Goal: Transaction & Acquisition: Purchase product/service

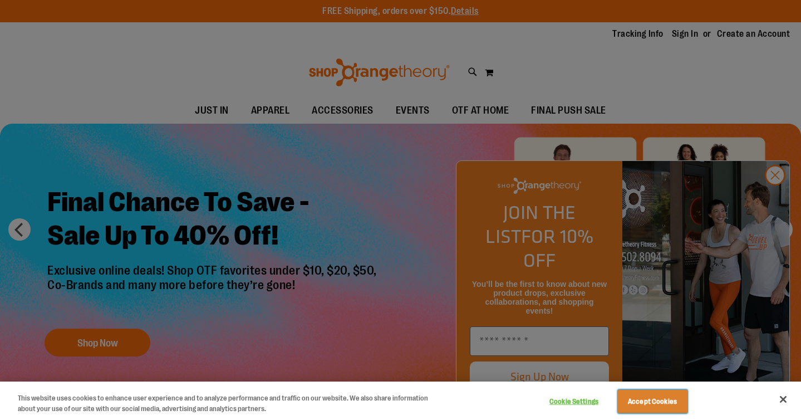
click at [657, 403] on button "Accept Cookies" at bounding box center [653, 401] width 70 height 23
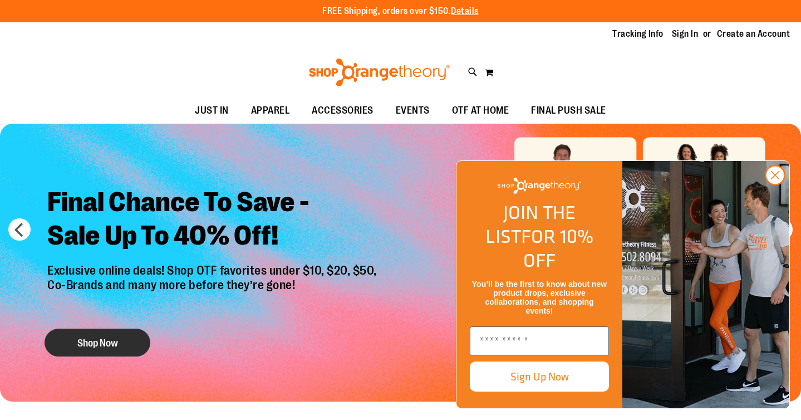
click at [94, 335] on button "Shop Now" at bounding box center [98, 343] width 106 height 28
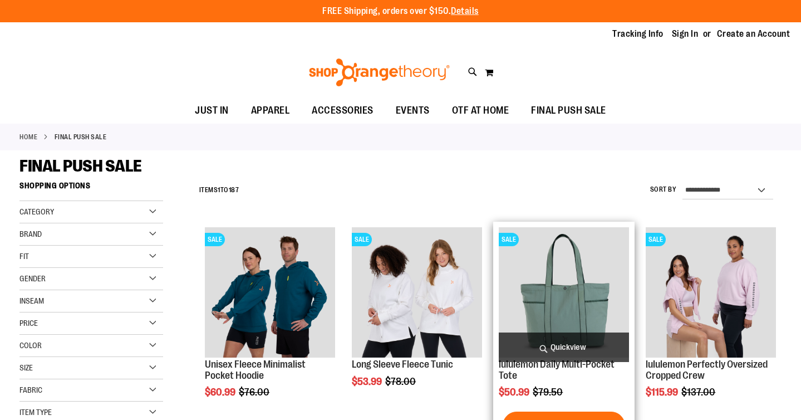
click at [574, 345] on span "Quickview" at bounding box center [564, 347] width 130 height 30
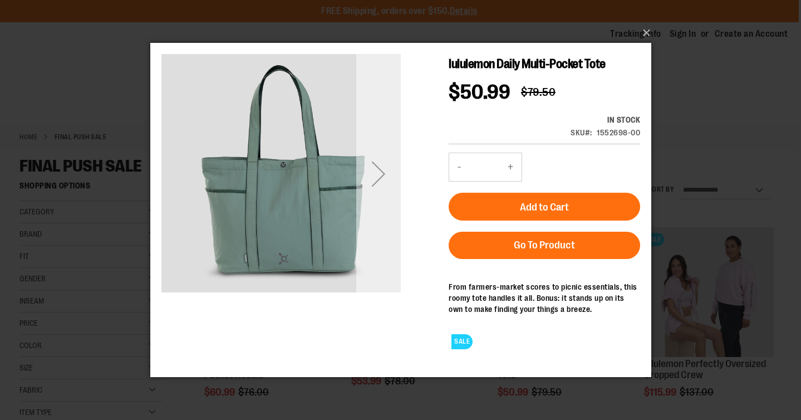
click at [380, 189] on div "Next" at bounding box center [378, 173] width 45 height 45
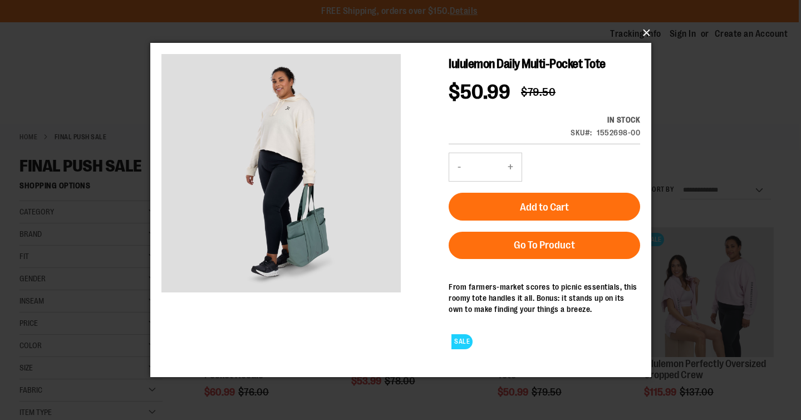
click at [641, 36] on button "×" at bounding box center [404, 33] width 501 height 24
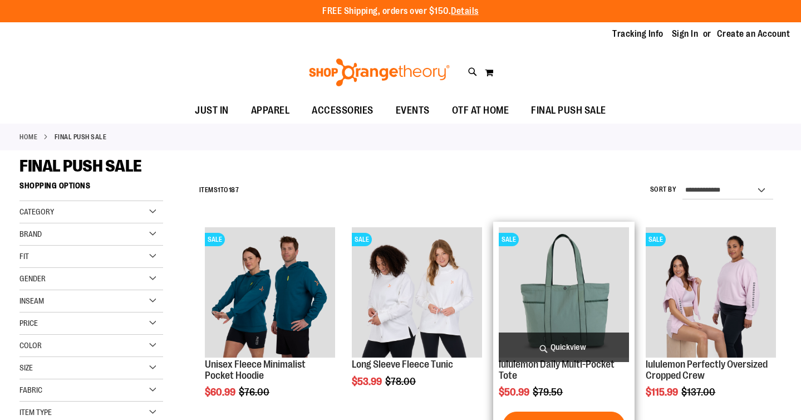
click at [559, 351] on span "Quickview" at bounding box center [564, 347] width 130 height 30
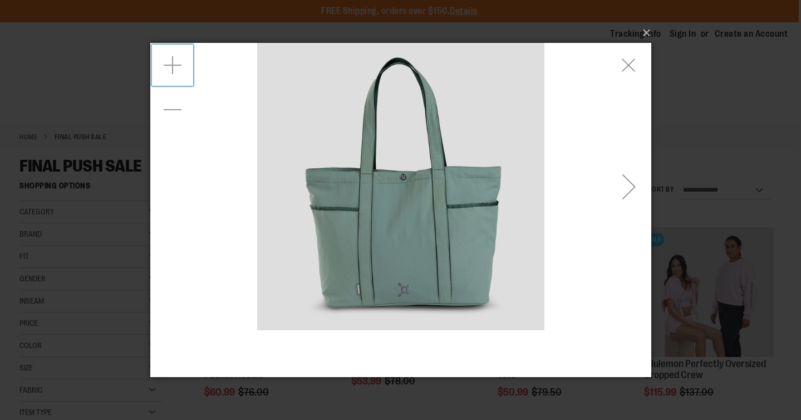
click at [175, 62] on div "Zoom in" at bounding box center [172, 65] width 45 height 45
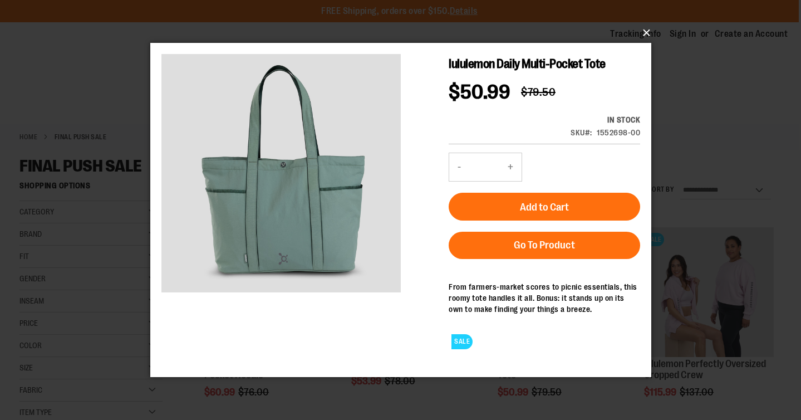
click at [646, 33] on button "×" at bounding box center [404, 33] width 501 height 24
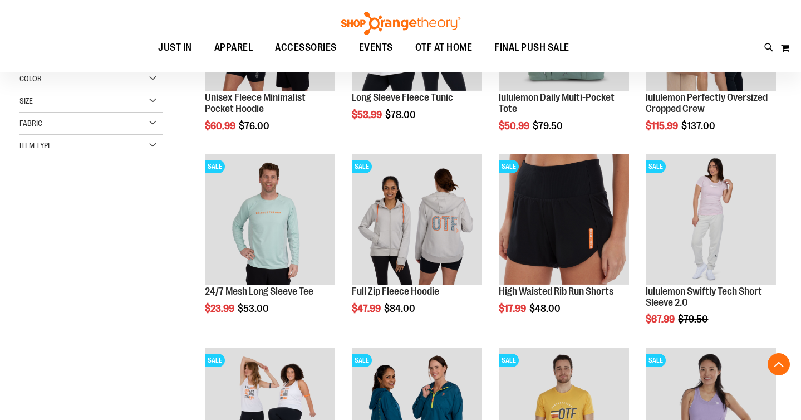
scroll to position [269, 0]
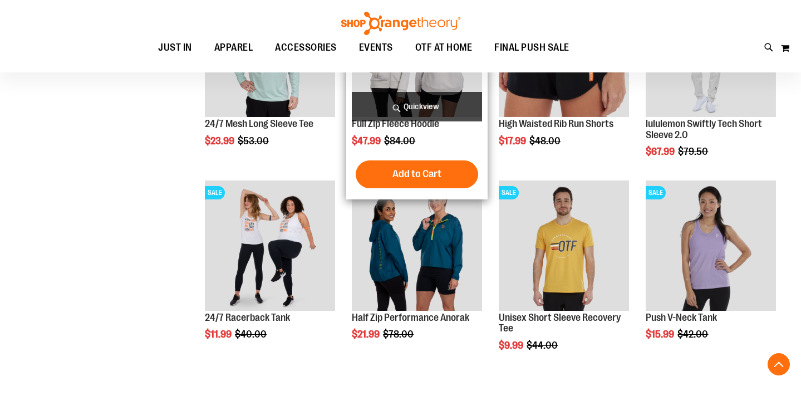
scroll to position [435, 0]
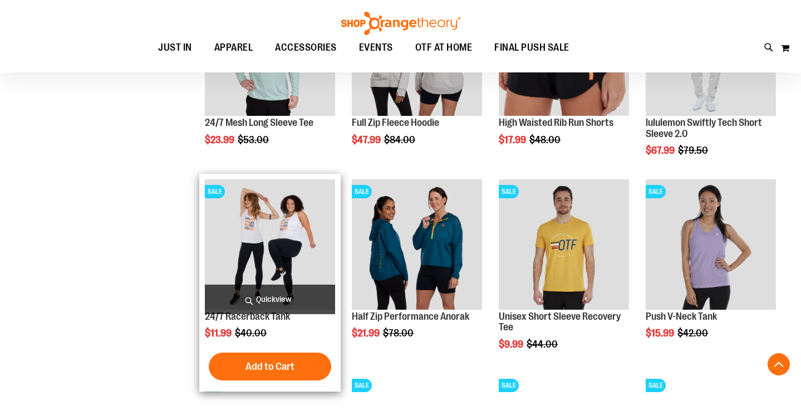
click at [276, 237] on img "product" at bounding box center [270, 244] width 130 height 130
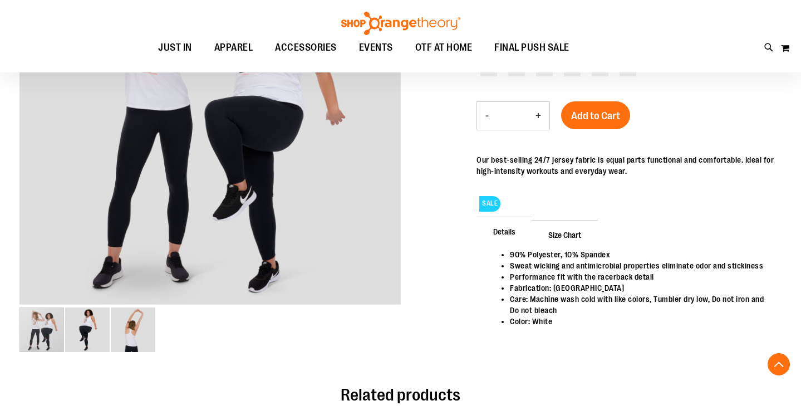
scroll to position [248, 0]
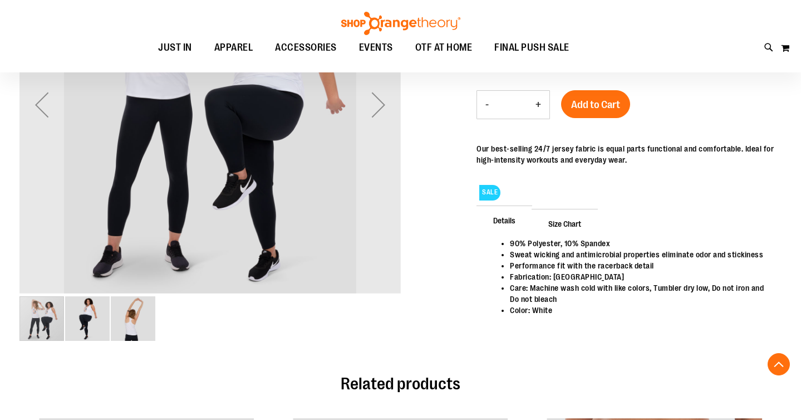
click at [72, 317] on img "image 2 of 3" at bounding box center [87, 318] width 45 height 45
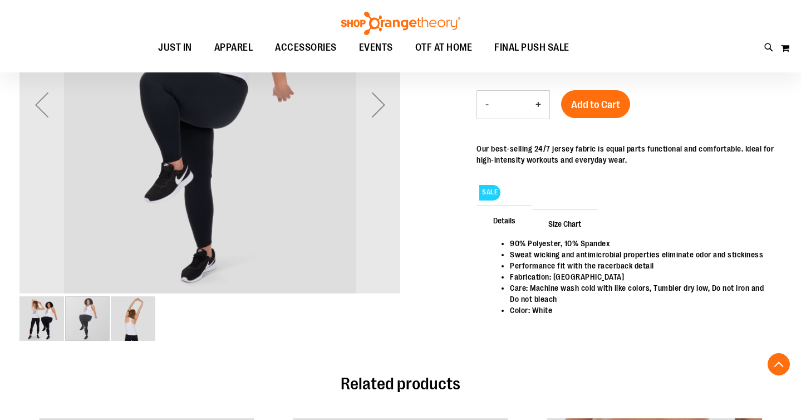
click at [111, 320] on img "image 3 of 3" at bounding box center [133, 318] width 45 height 45
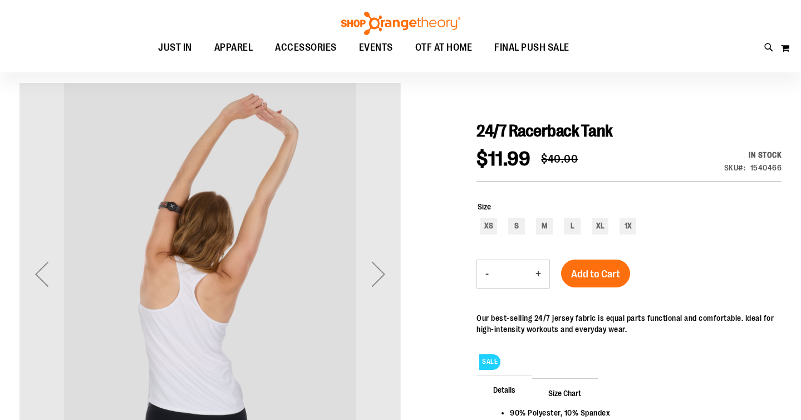
scroll to position [73, 0]
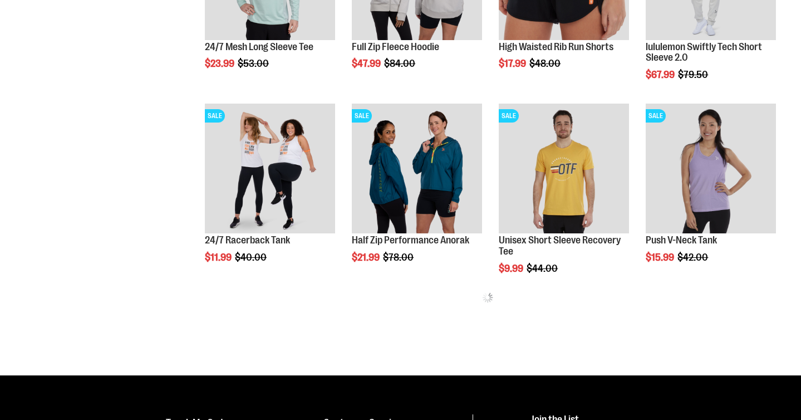
scroll to position [434, 0]
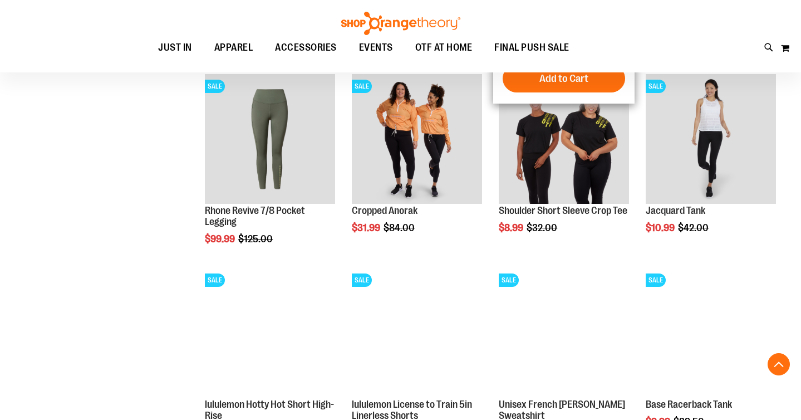
scroll to position [736, 0]
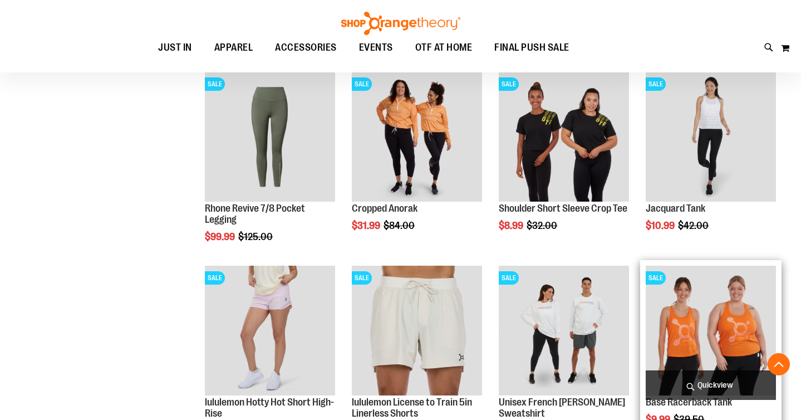
click at [708, 323] on img "product" at bounding box center [711, 331] width 130 height 130
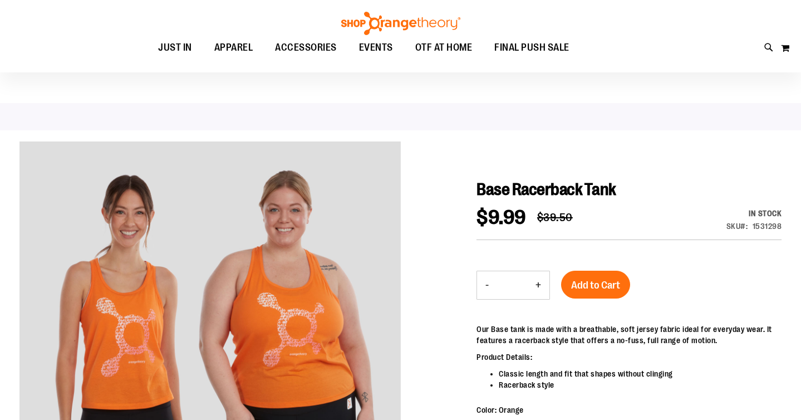
scroll to position [23, 0]
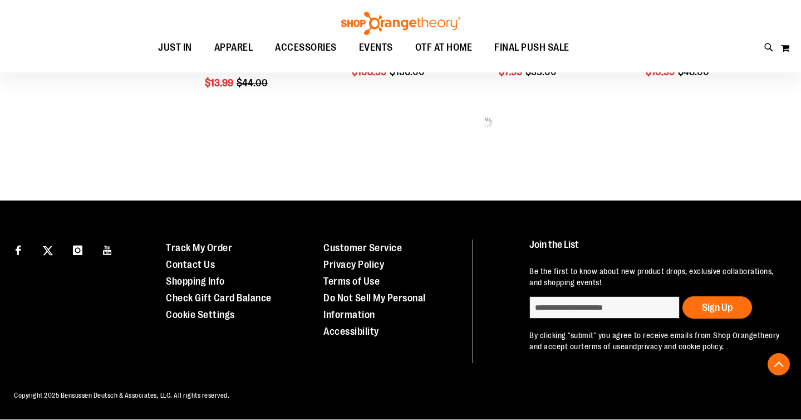
scroll to position [606, 0]
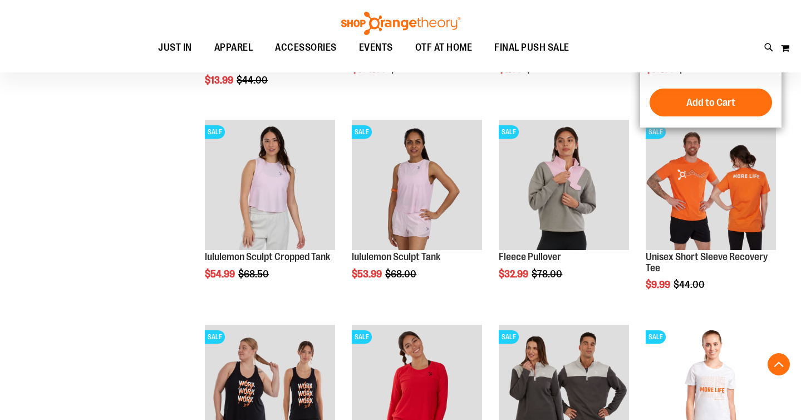
scroll to position [624, 0]
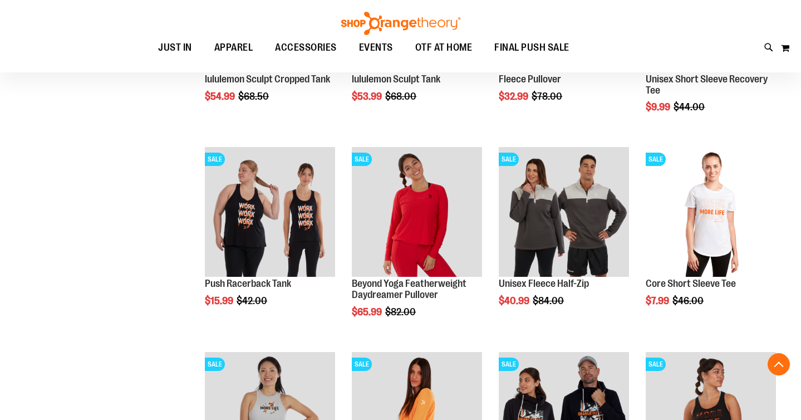
scroll to position [777, 0]
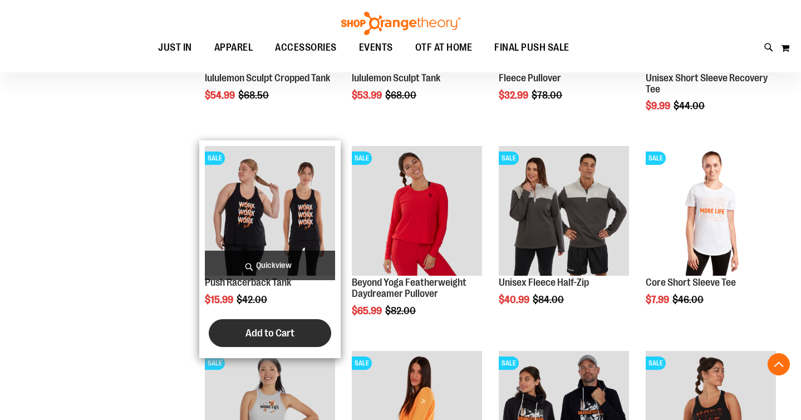
click at [262, 335] on span "Add to Cart" at bounding box center [269, 333] width 49 height 12
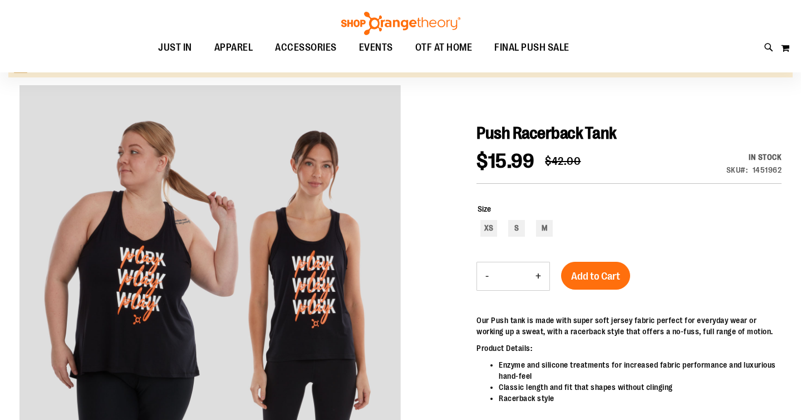
scroll to position [109, 0]
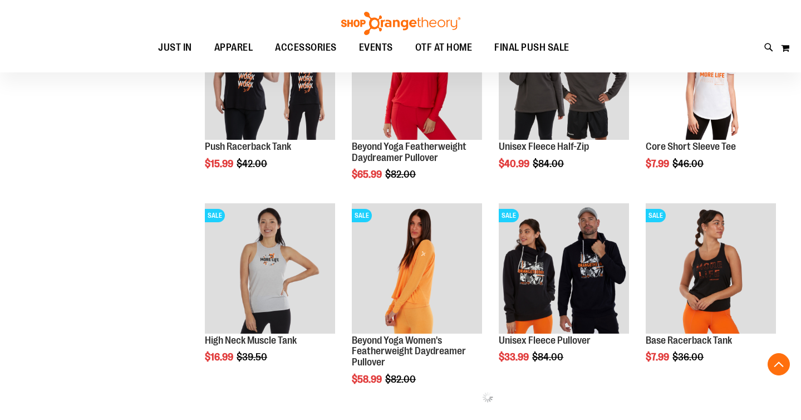
scroll to position [286, 0]
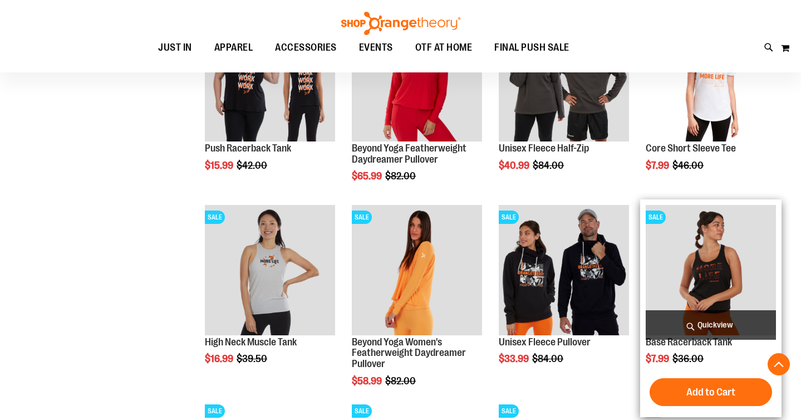
click at [702, 321] on span "Quickview" at bounding box center [711, 325] width 130 height 30
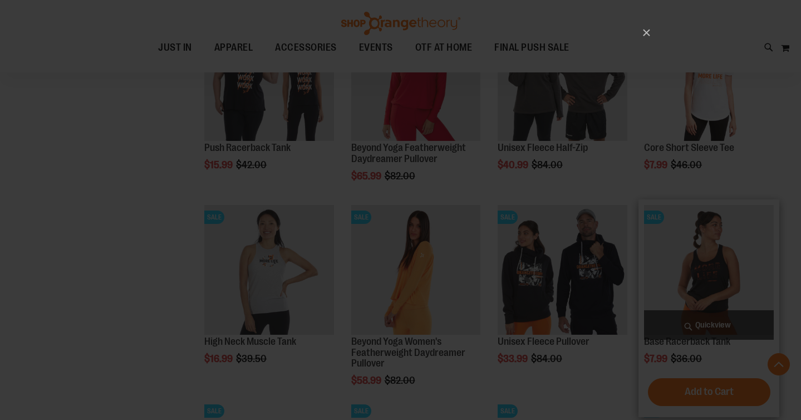
scroll to position [0, 0]
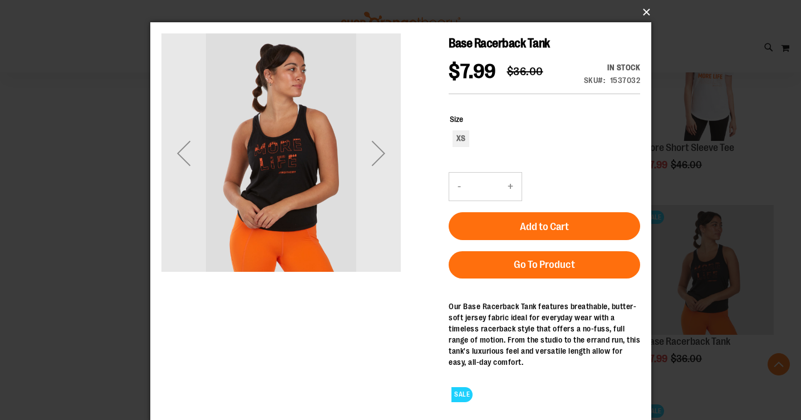
click at [642, 13] on button "×" at bounding box center [404, 12] width 501 height 24
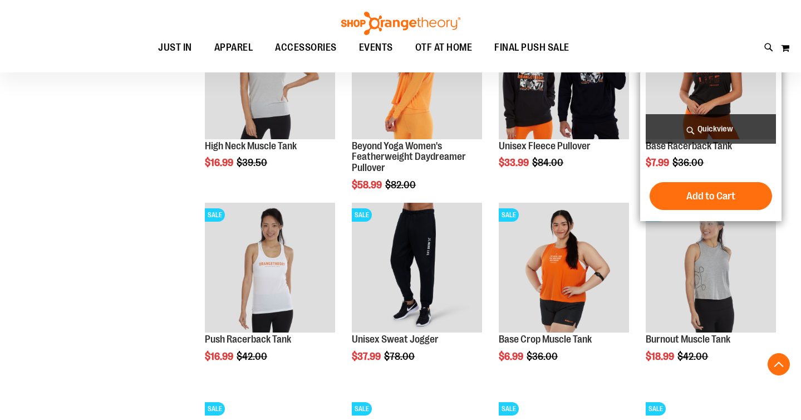
scroll to position [484, 0]
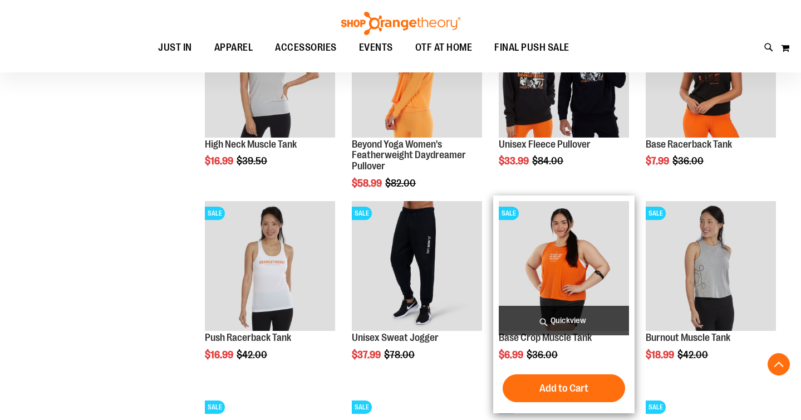
click at [574, 316] on span "Quickview" at bounding box center [564, 321] width 130 height 30
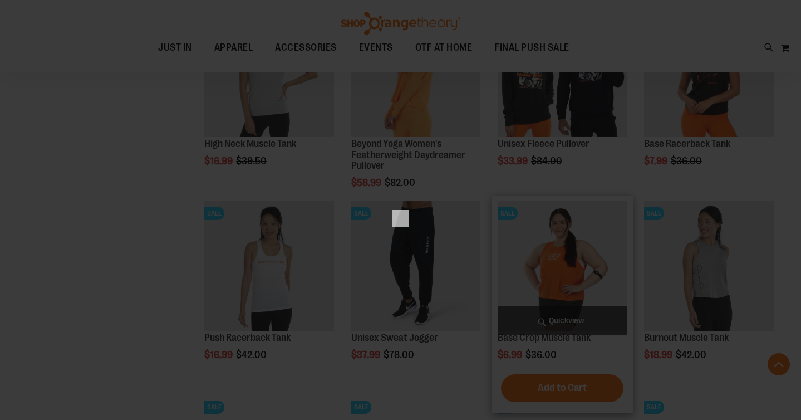
scroll to position [0, 0]
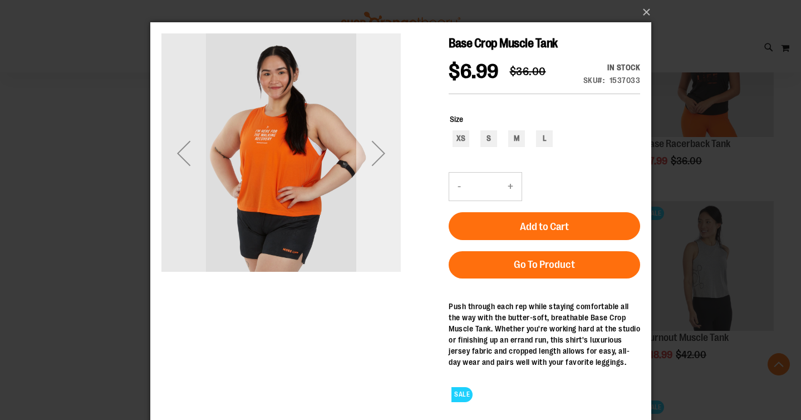
click at [375, 152] on div "Next" at bounding box center [378, 153] width 45 height 45
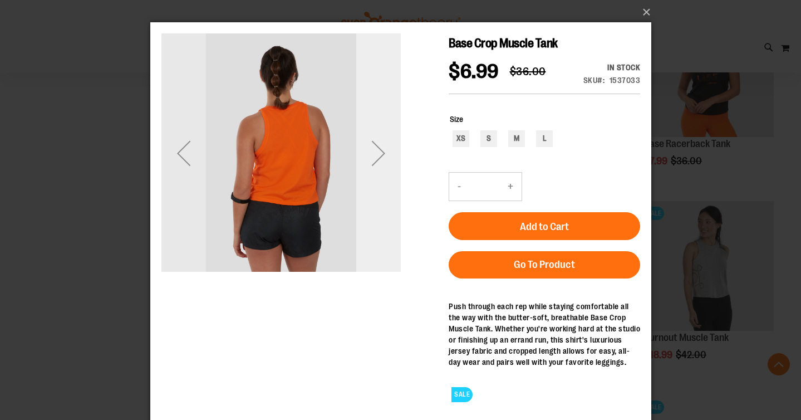
click at [375, 152] on div "Next" at bounding box center [378, 153] width 45 height 45
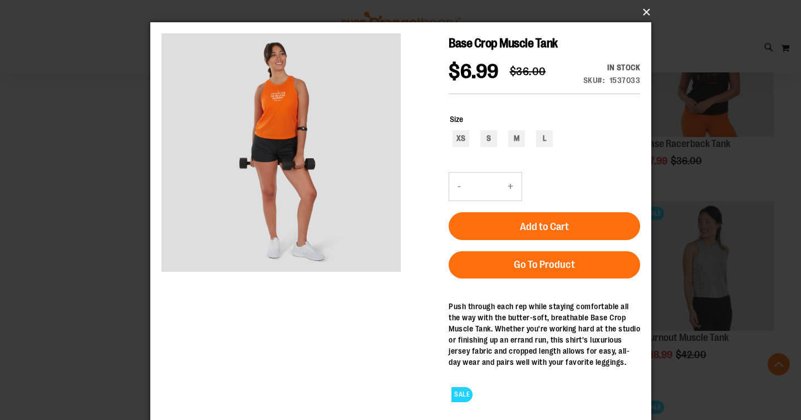
click at [648, 13] on button "×" at bounding box center [404, 12] width 501 height 24
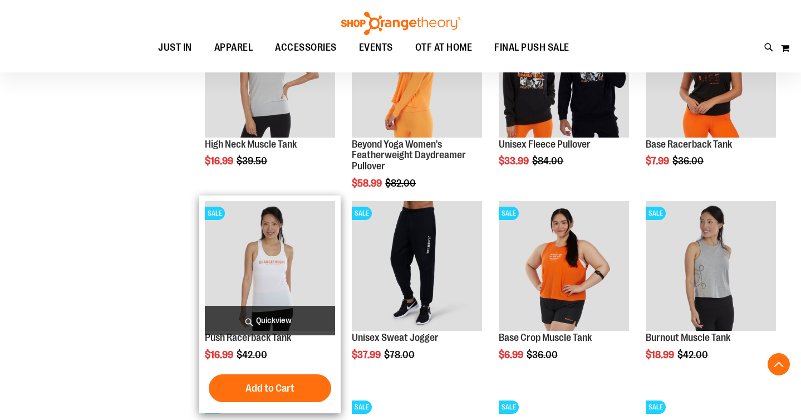
click at [263, 319] on span "Quickview" at bounding box center [270, 321] width 130 height 30
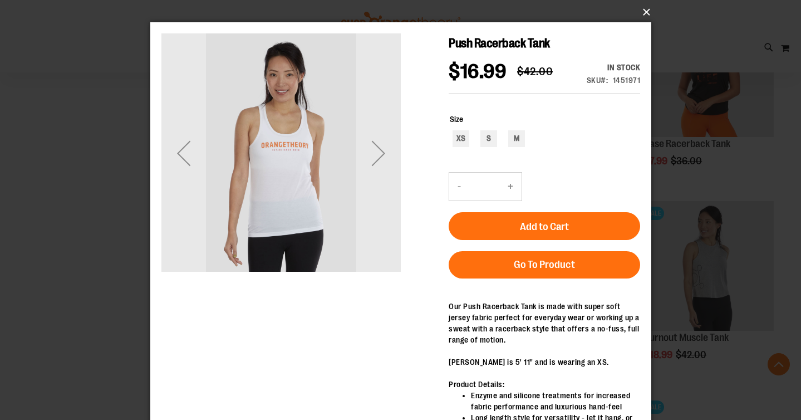
click at [641, 16] on button "×" at bounding box center [404, 12] width 501 height 24
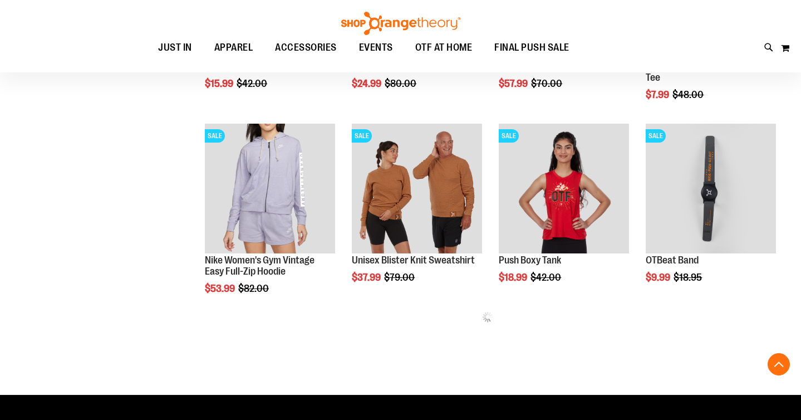
scroll to position [950, 0]
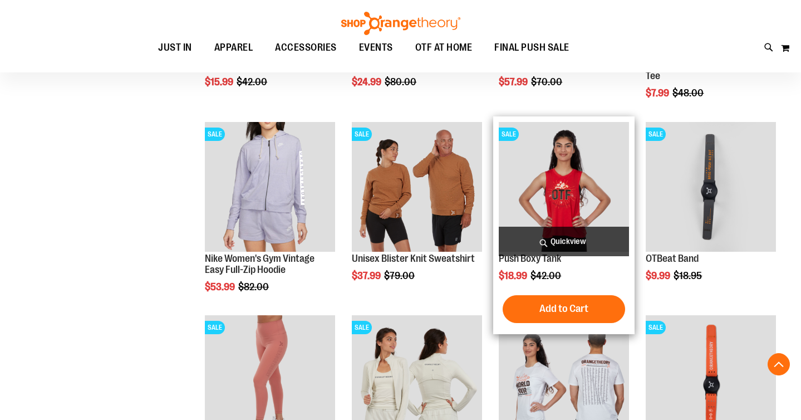
click at [587, 242] on span "Quickview" at bounding box center [564, 242] width 130 height 30
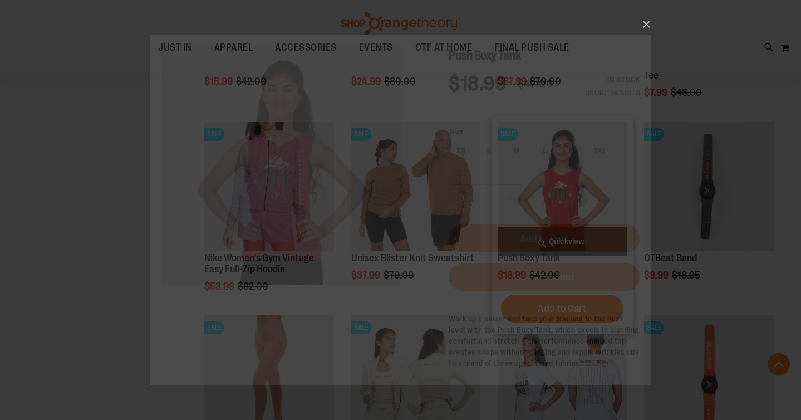
scroll to position [0, 0]
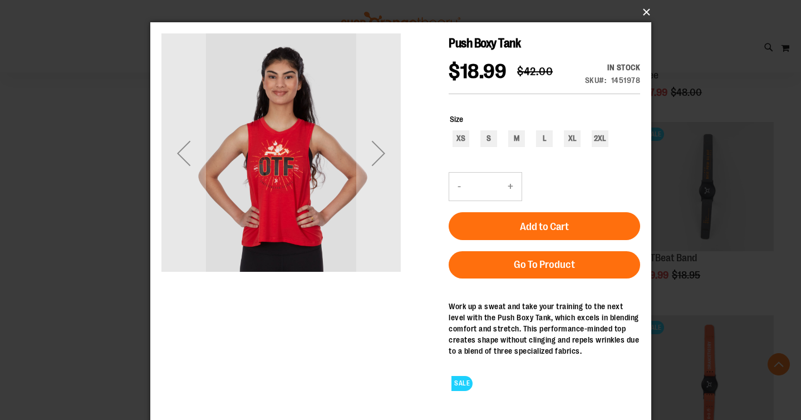
click at [643, 9] on button "×" at bounding box center [404, 12] width 501 height 24
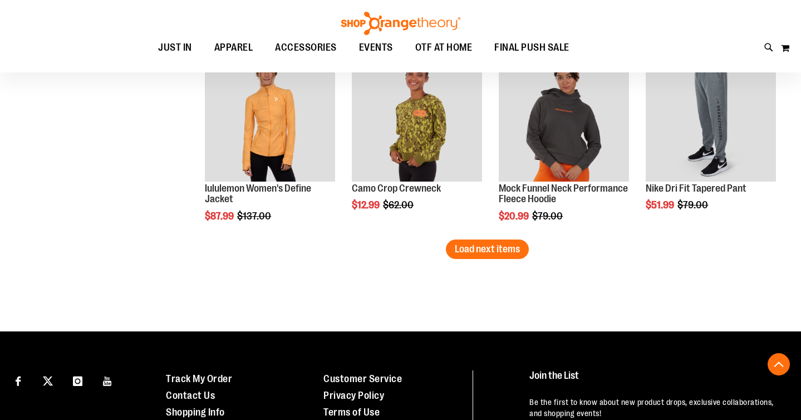
scroll to position [1603, 0]
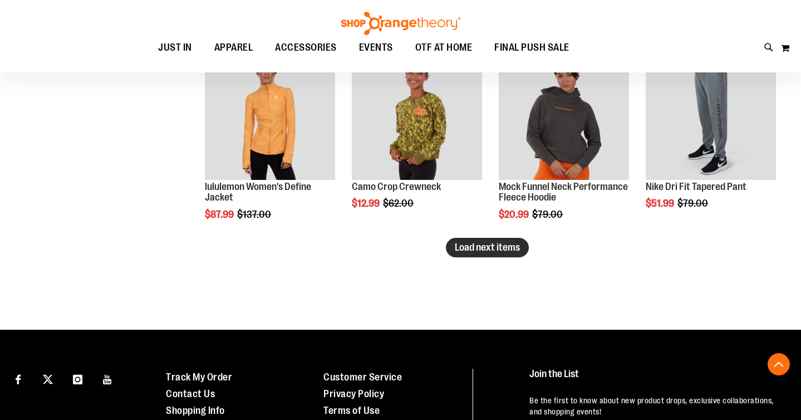
click at [490, 247] on span "Load next items" at bounding box center [487, 247] width 65 height 11
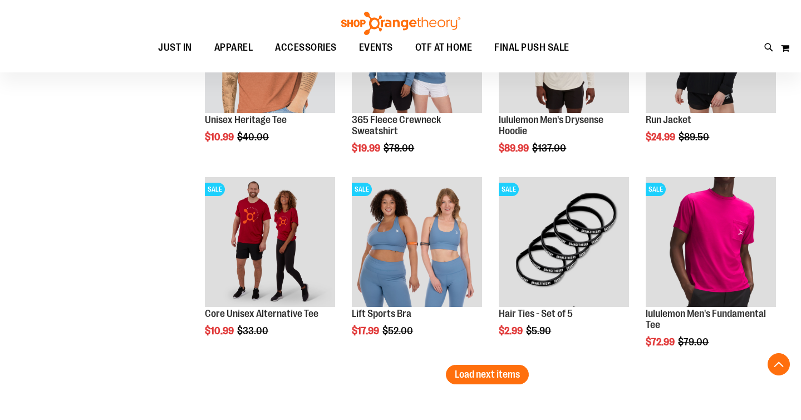
scroll to position [2059, 0]
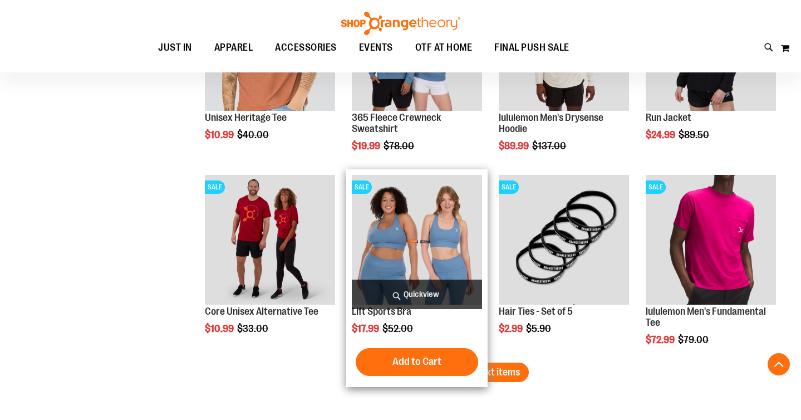
click at [454, 291] on span "Quickview" at bounding box center [417, 294] width 130 height 30
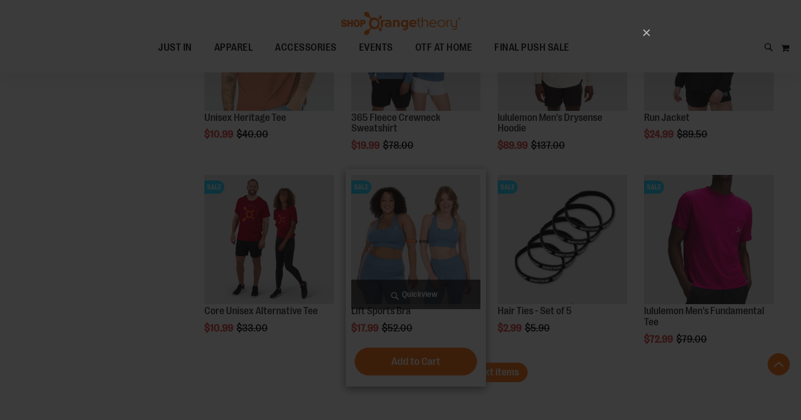
scroll to position [0, 0]
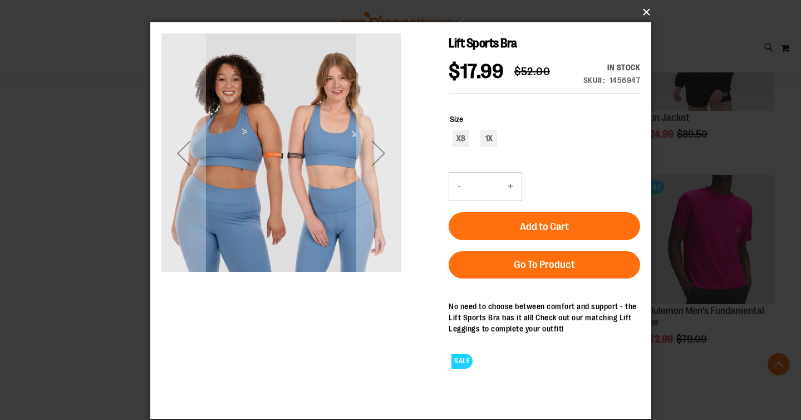
click at [643, 12] on button "×" at bounding box center [404, 12] width 501 height 24
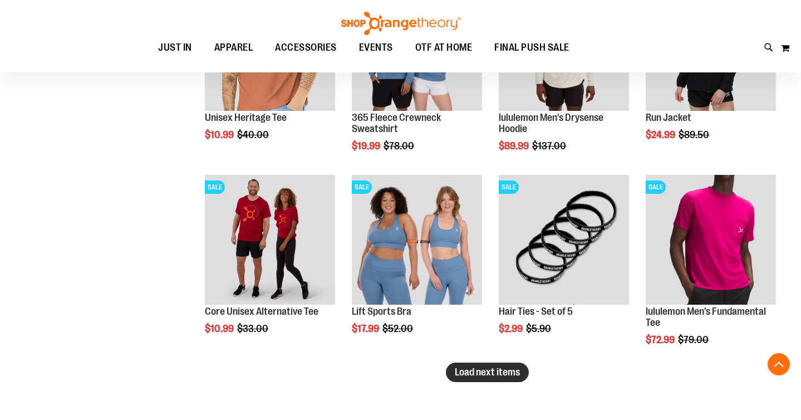
click at [511, 375] on span "Load next items" at bounding box center [487, 371] width 65 height 11
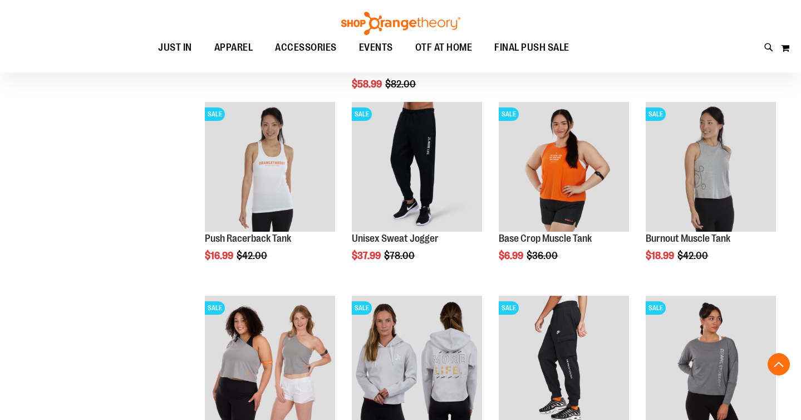
scroll to position [581, 0]
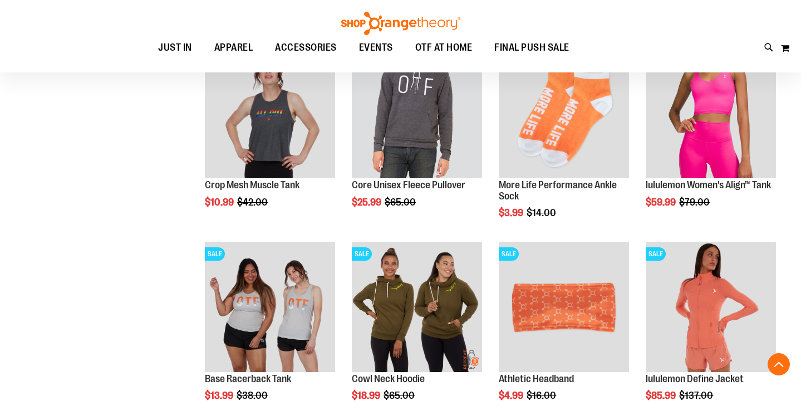
scroll to position [2576, 0]
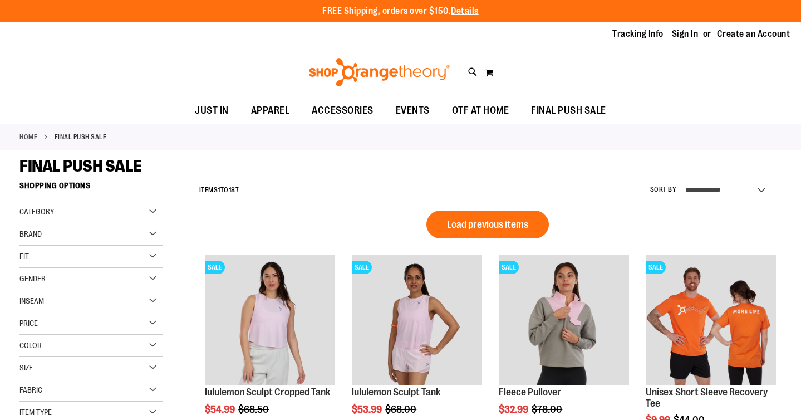
click at [154, 283] on div "Gender" at bounding box center [91, 279] width 144 height 22
click at [46, 312] on link "Women 103 items" at bounding box center [86, 313] width 138 height 12
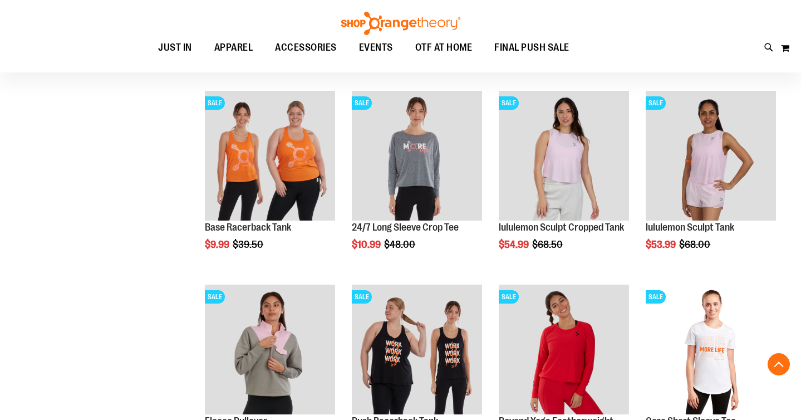
scroll to position [596, 0]
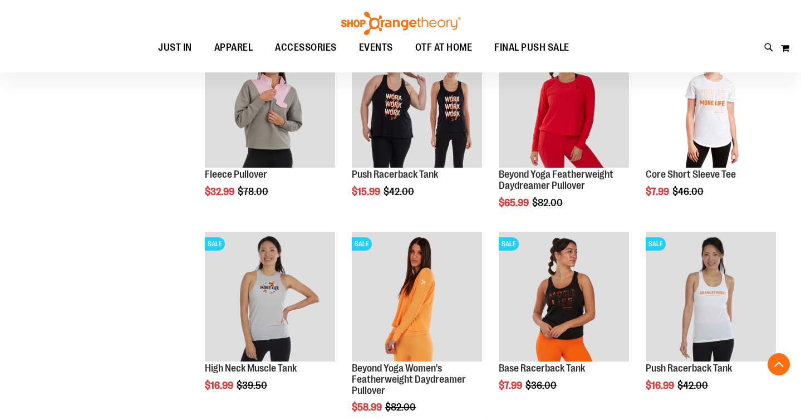
scroll to position [842, 0]
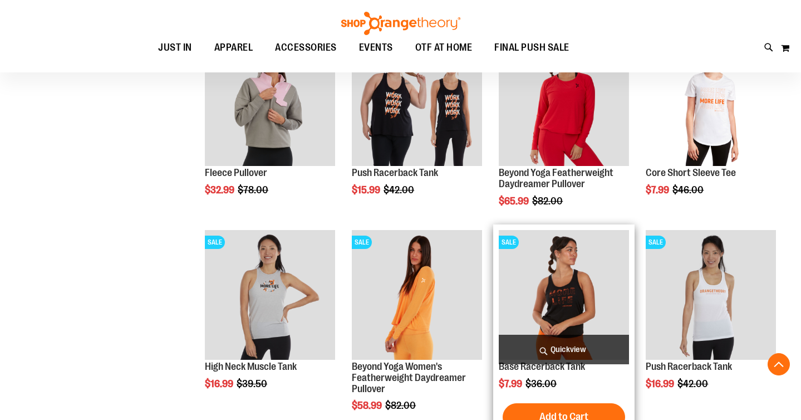
click at [554, 344] on span "Quickview" at bounding box center [564, 350] width 130 height 30
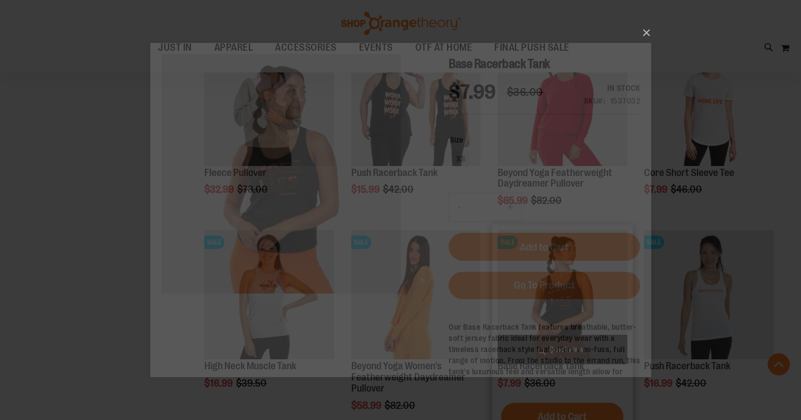
scroll to position [0, 0]
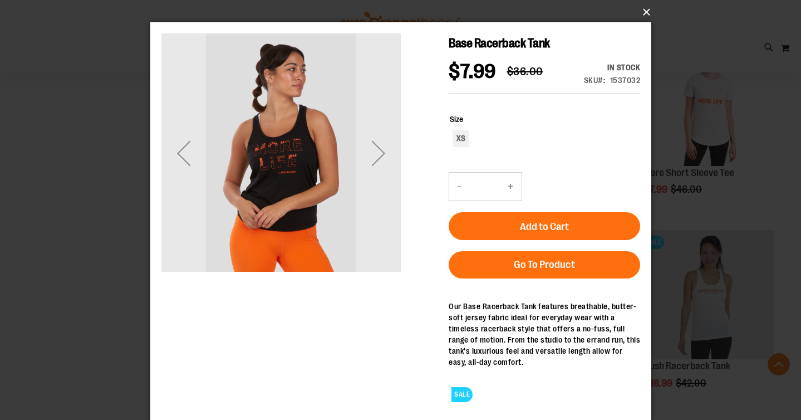
click at [645, 13] on button "×" at bounding box center [404, 12] width 501 height 24
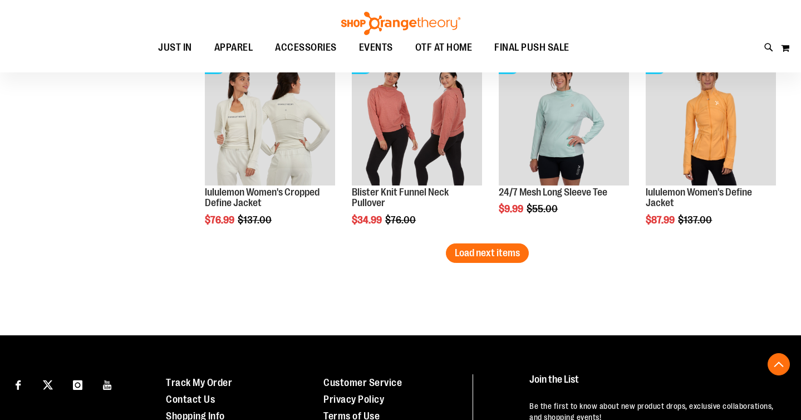
scroll to position [1602, 0]
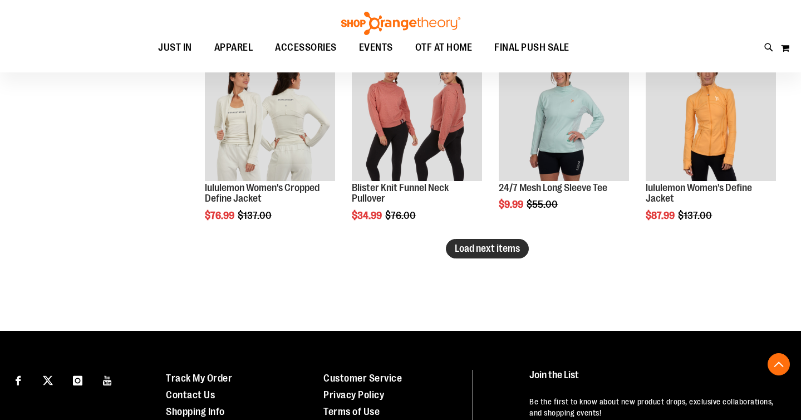
click at [512, 240] on button "Load next items" at bounding box center [487, 248] width 83 height 19
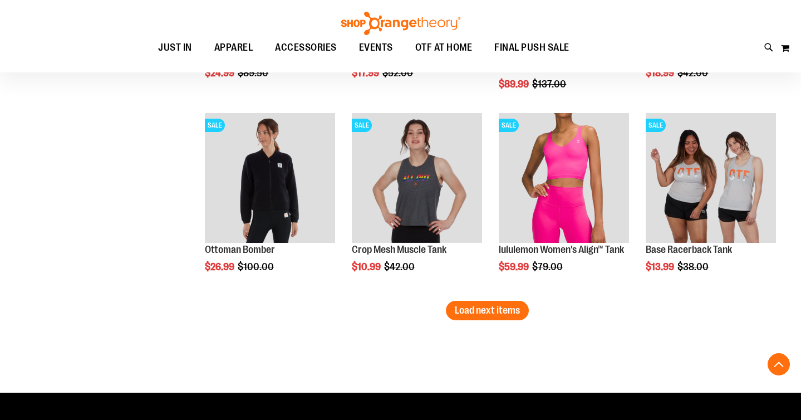
scroll to position [2124, 0]
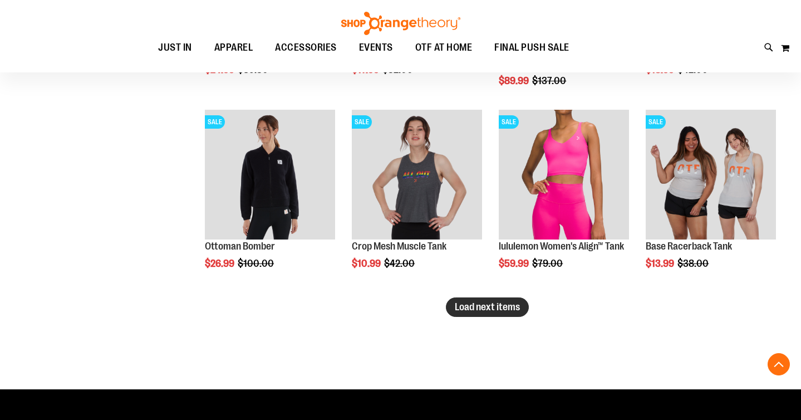
click at [475, 302] on span "Load next items" at bounding box center [487, 306] width 65 height 11
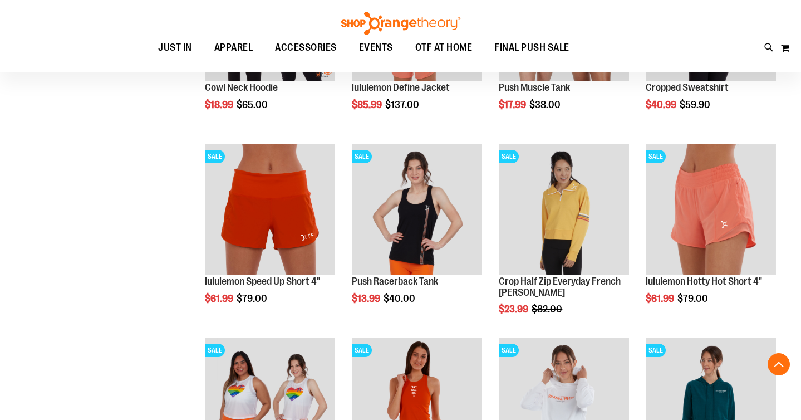
scroll to position [2479, 0]
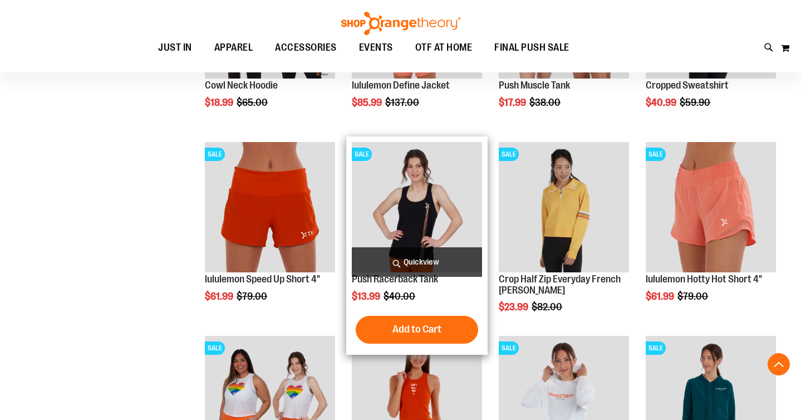
click at [419, 263] on span "Quickview" at bounding box center [417, 262] width 130 height 30
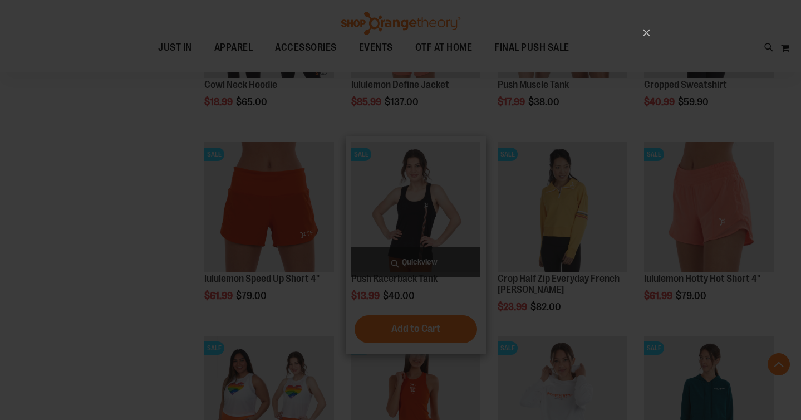
scroll to position [0, 0]
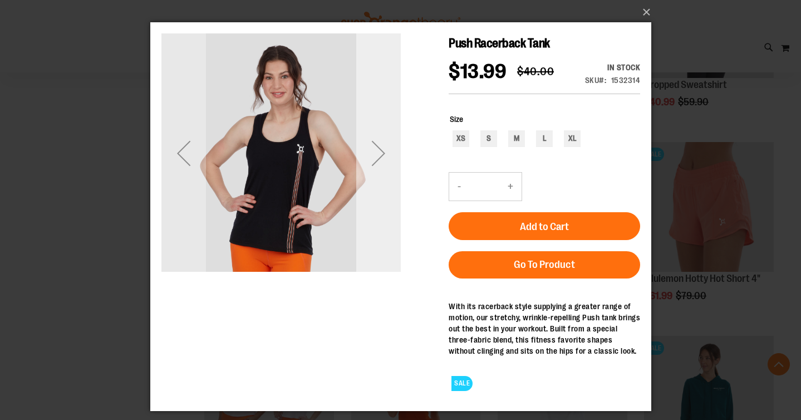
click at [379, 158] on div "Next" at bounding box center [378, 153] width 45 height 45
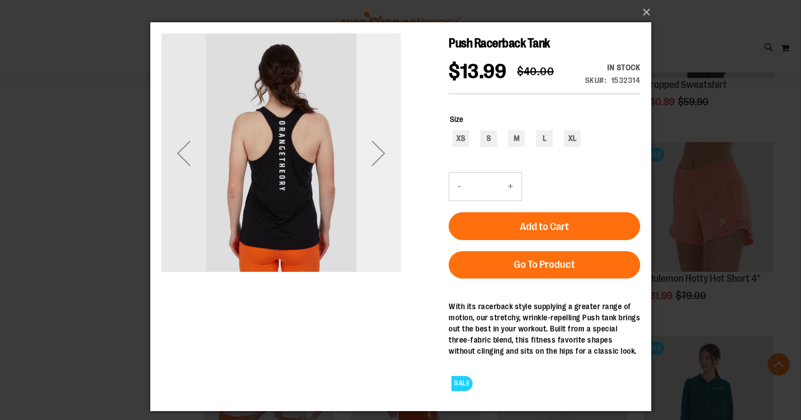
click at [379, 158] on div "Next" at bounding box center [378, 153] width 45 height 45
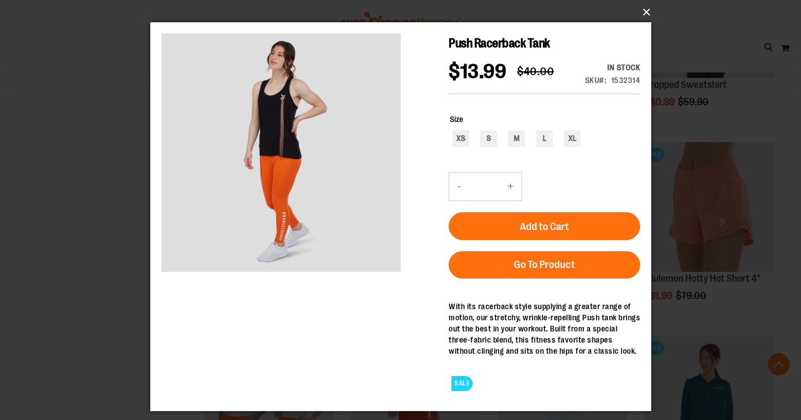
click at [643, 13] on button "×" at bounding box center [404, 12] width 501 height 24
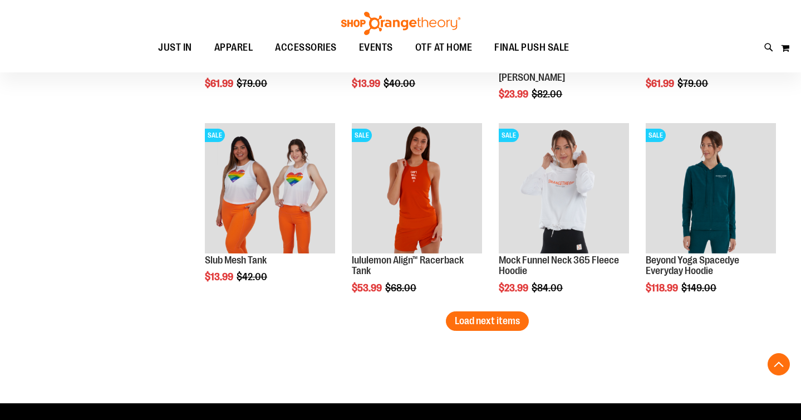
scroll to position [2693, 0]
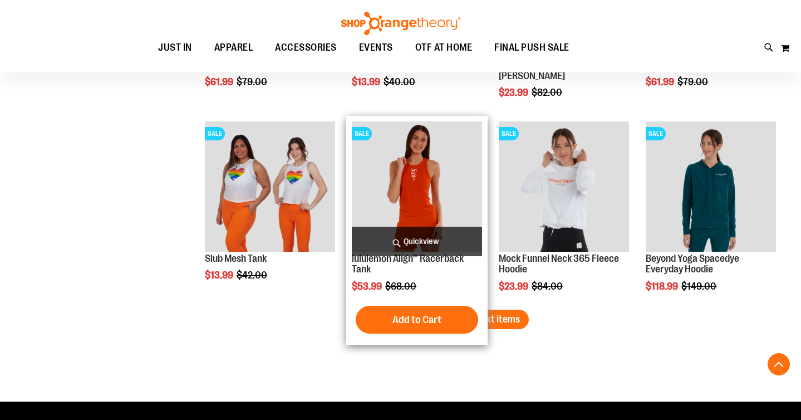
click at [434, 240] on span "Quickview" at bounding box center [417, 242] width 130 height 30
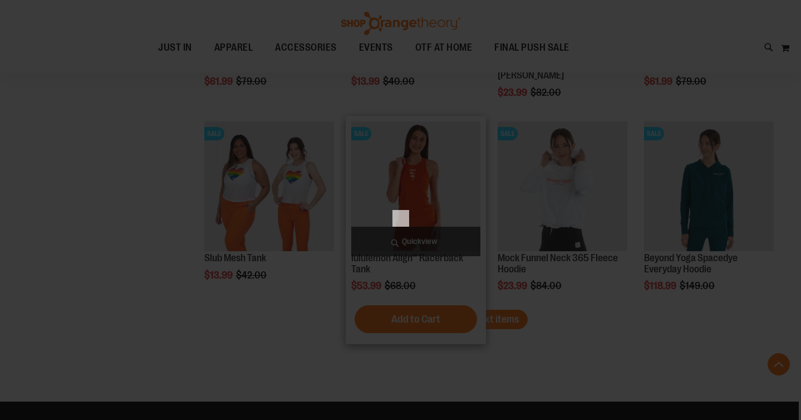
scroll to position [0, 0]
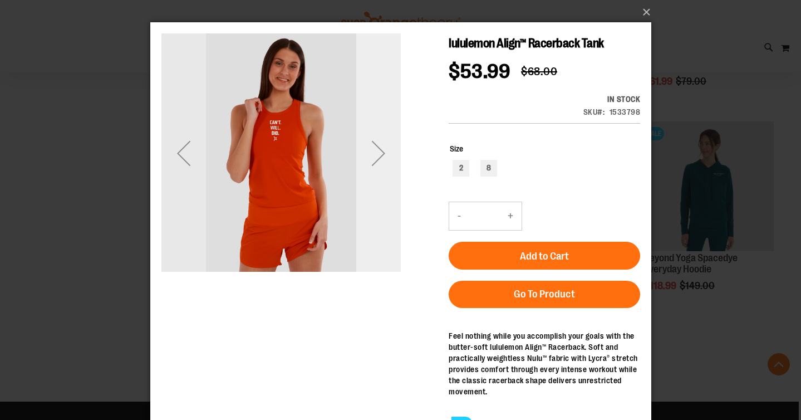
click at [383, 153] on div "Next" at bounding box center [378, 153] width 45 height 45
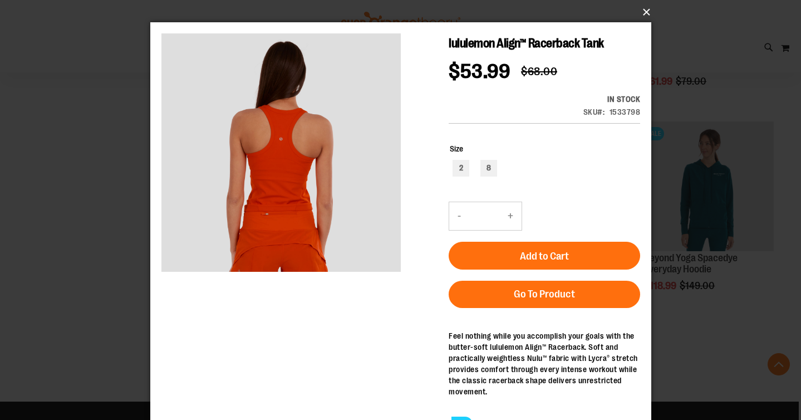
click at [644, 12] on button "×" at bounding box center [404, 12] width 501 height 24
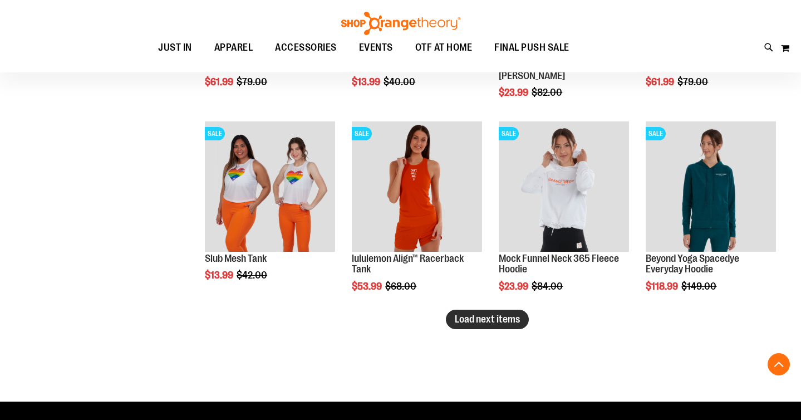
click at [465, 319] on span "Load next items" at bounding box center [487, 318] width 65 height 11
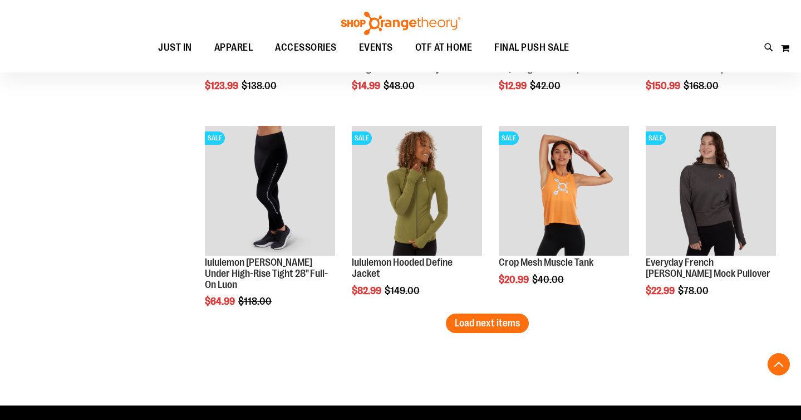
scroll to position [3268, 0]
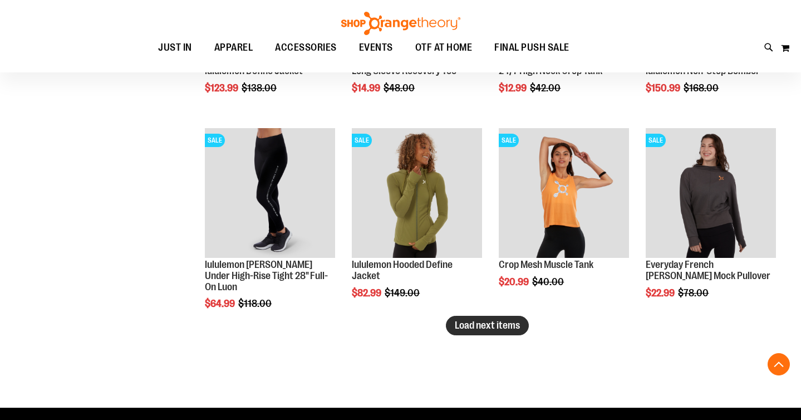
click at [479, 320] on span "Load next items" at bounding box center [487, 325] width 65 height 11
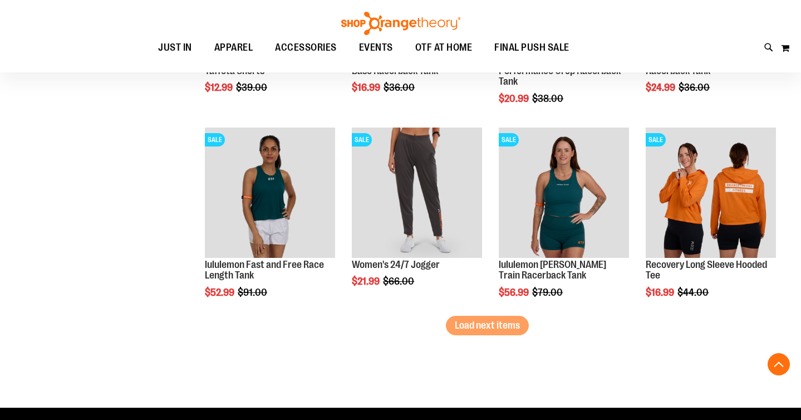
scroll to position [3853, 0]
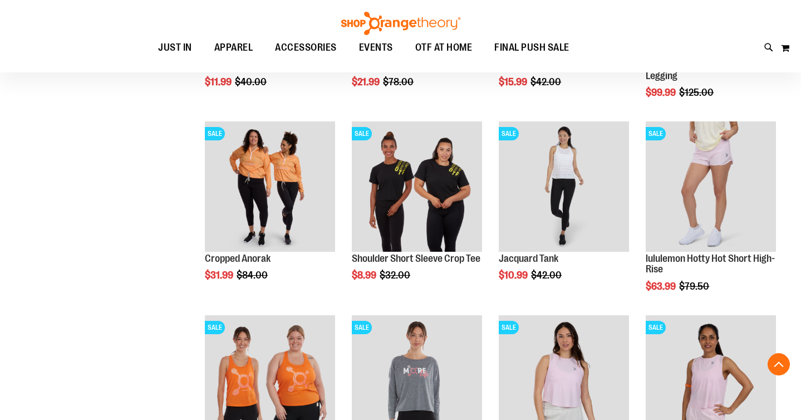
scroll to position [85, 0]
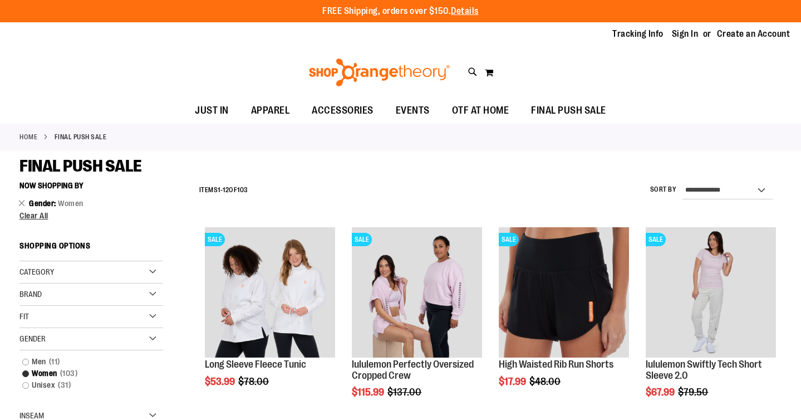
click at [141, 272] on div "Category" at bounding box center [91, 272] width 144 height 22
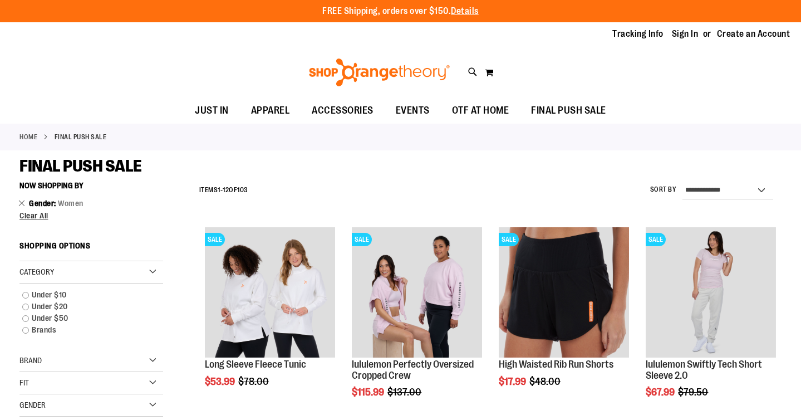
click at [141, 271] on div "Category" at bounding box center [91, 272] width 144 height 22
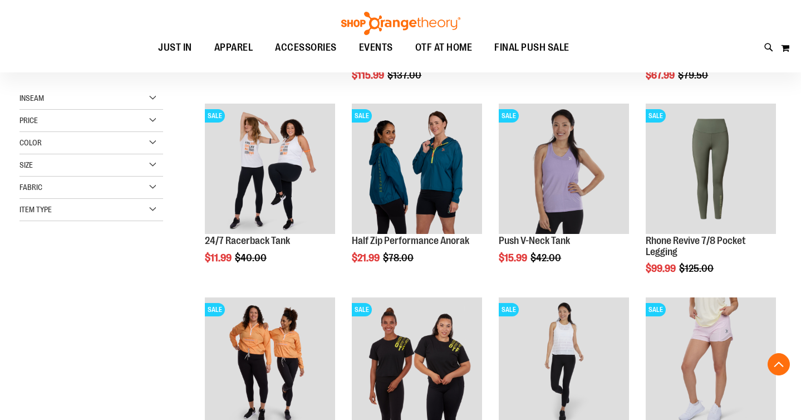
scroll to position [195, 0]
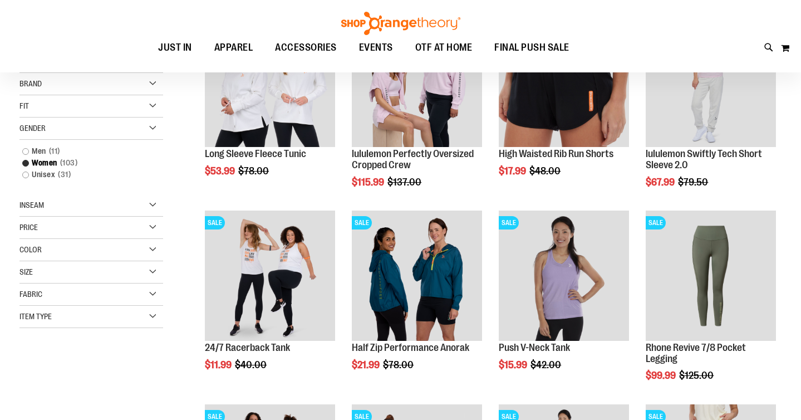
scroll to position [45, 0]
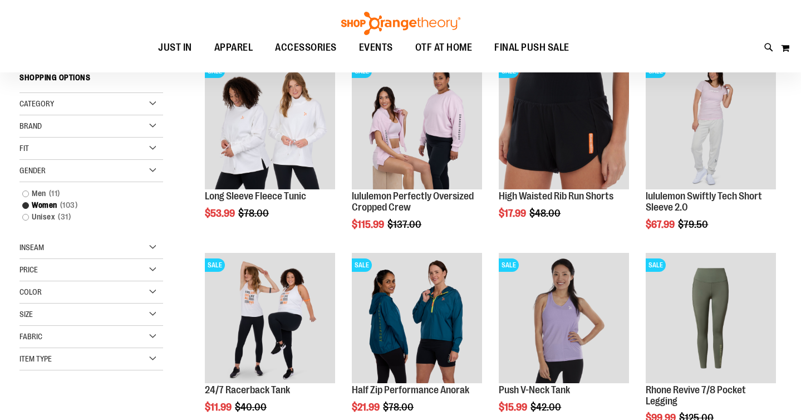
click at [143, 358] on div "Item Type" at bounding box center [91, 359] width 144 height 22
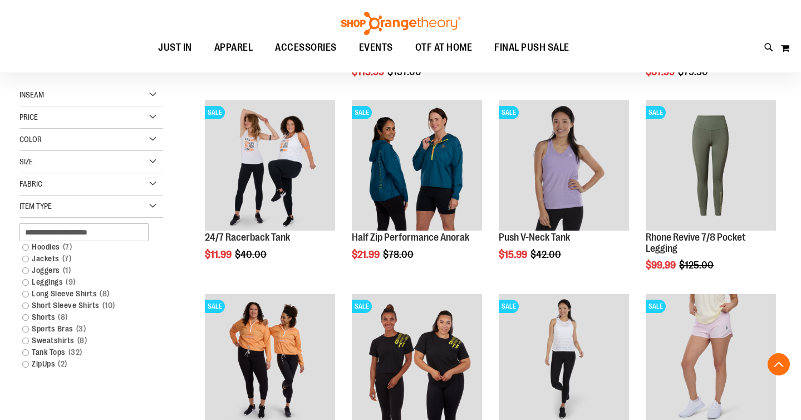
scroll to position [198, 0]
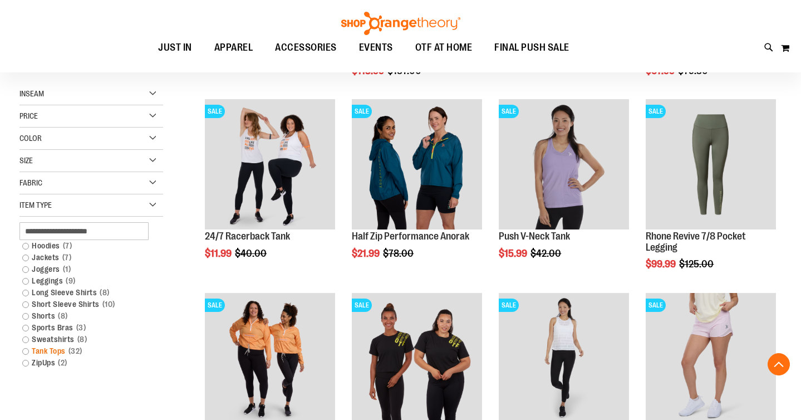
click at [23, 348] on link "Tank Tops 32 items" at bounding box center [86, 351] width 138 height 12
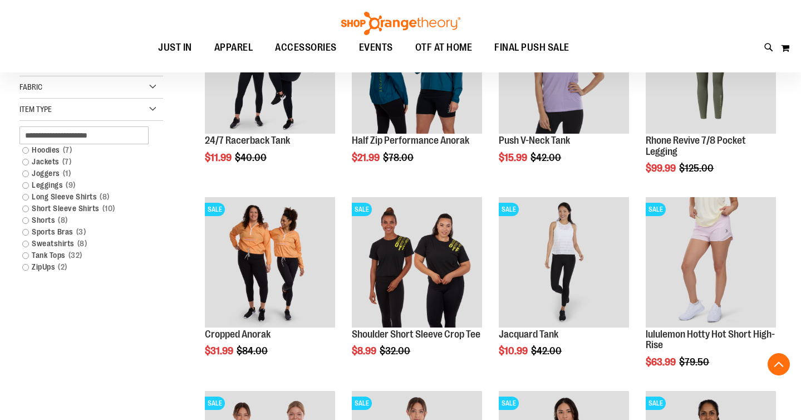
scroll to position [296, 0]
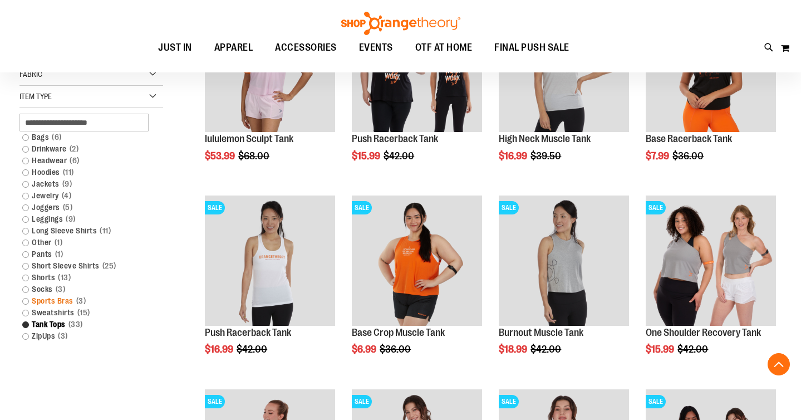
click at [68, 301] on link "Sports Bras 3 items" at bounding box center [86, 301] width 138 height 12
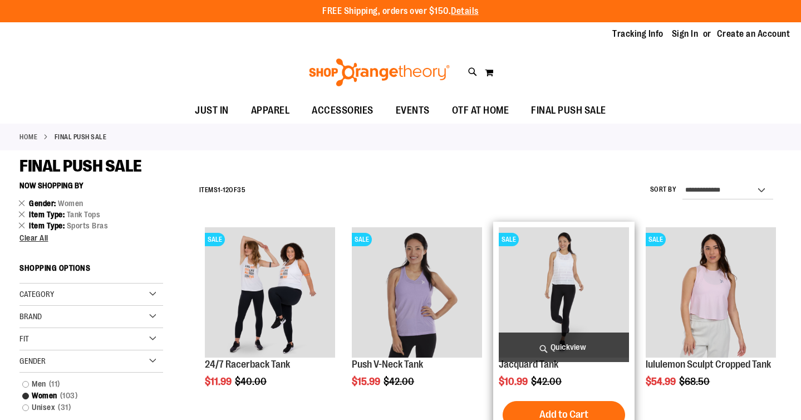
click at [539, 346] on span "Quickview" at bounding box center [564, 347] width 130 height 30
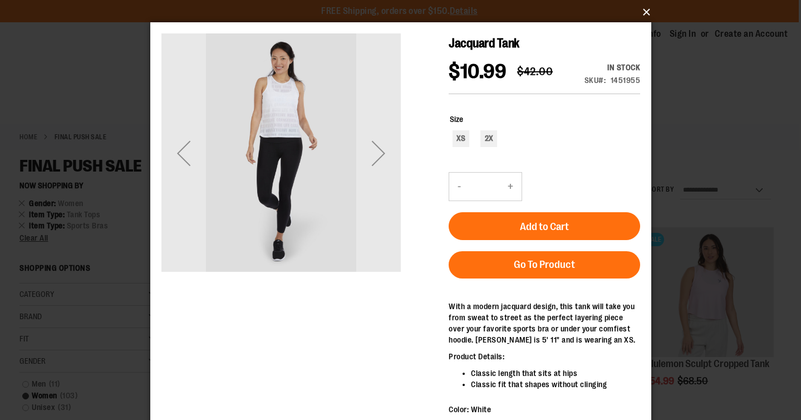
click at [646, 14] on button "×" at bounding box center [404, 12] width 501 height 24
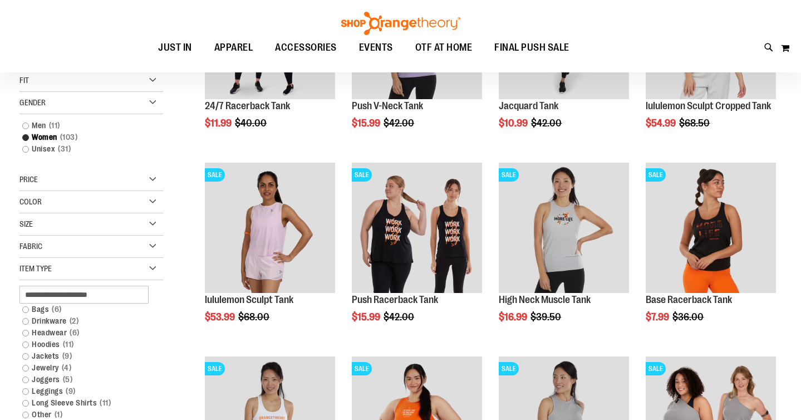
scroll to position [136, 0]
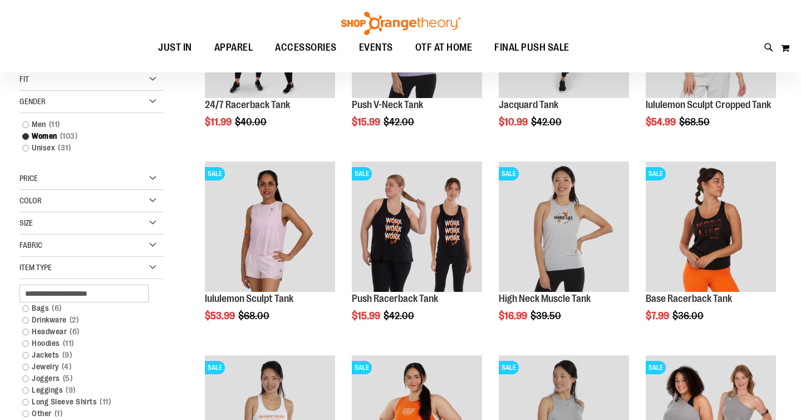
click at [153, 222] on div "Size" at bounding box center [91, 223] width 144 height 22
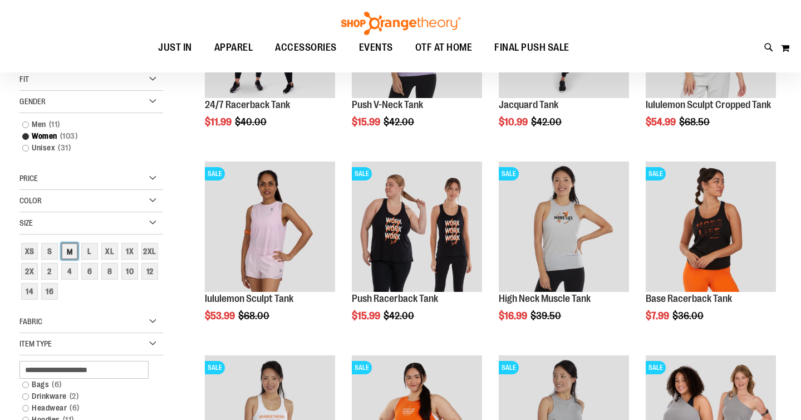
click at [70, 251] on div "M" at bounding box center [69, 251] width 17 height 17
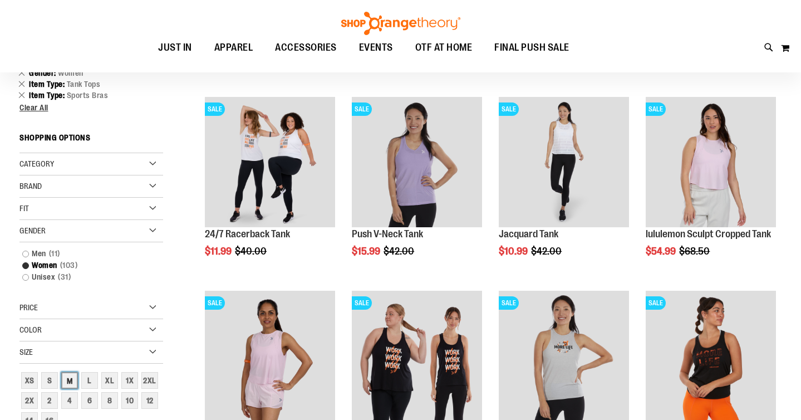
scroll to position [0, 0]
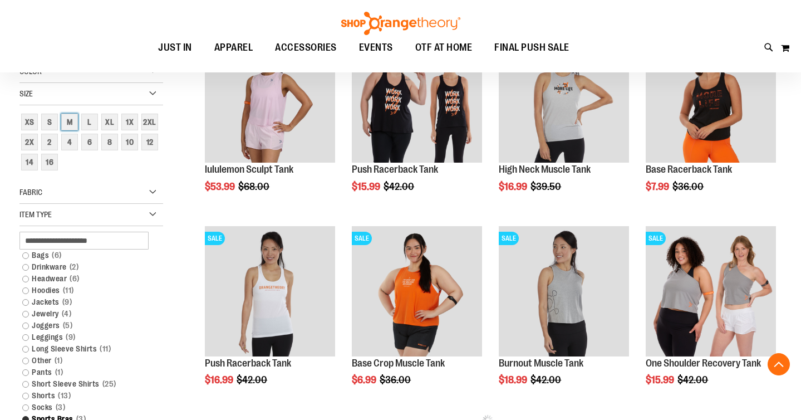
scroll to position [266, 0]
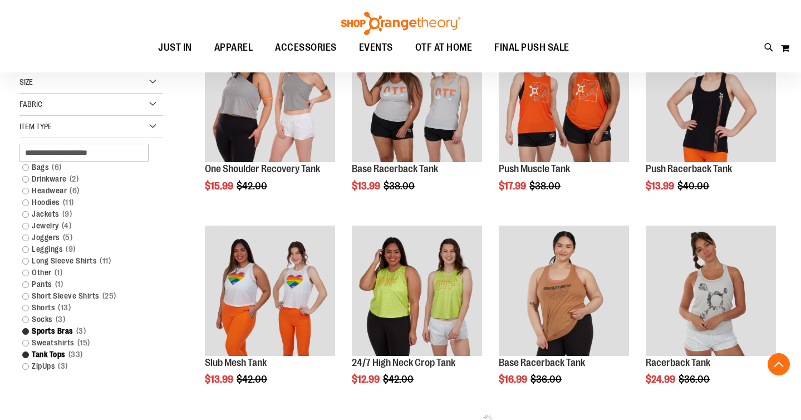
click at [91, 120] on div "Item Type" at bounding box center [91, 127] width 144 height 22
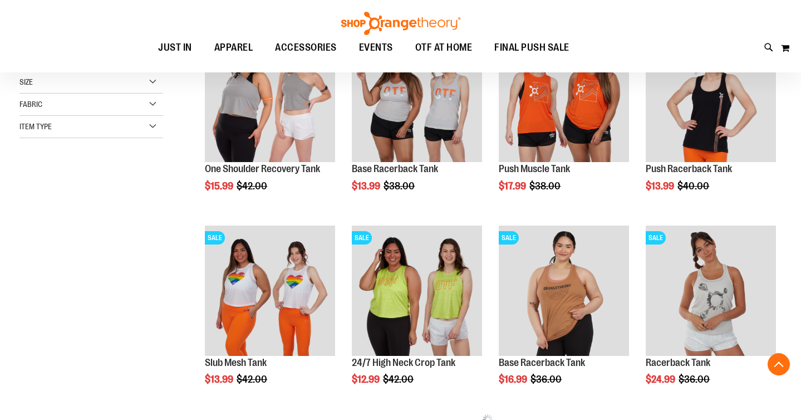
click at [91, 120] on div "Item Type" at bounding box center [91, 127] width 144 height 22
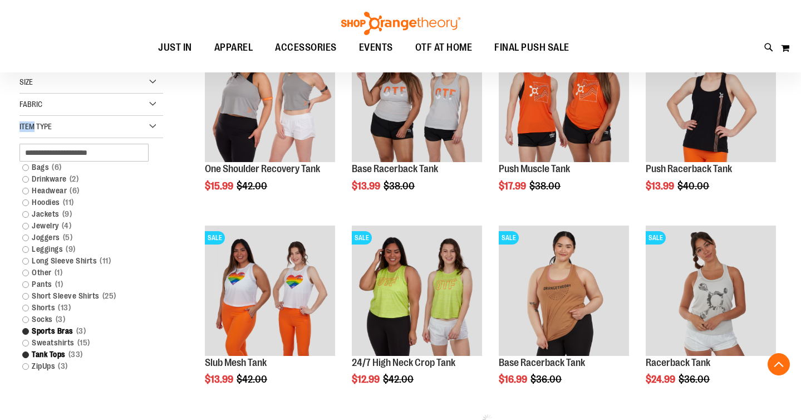
click at [85, 86] on div "Size" at bounding box center [91, 82] width 144 height 22
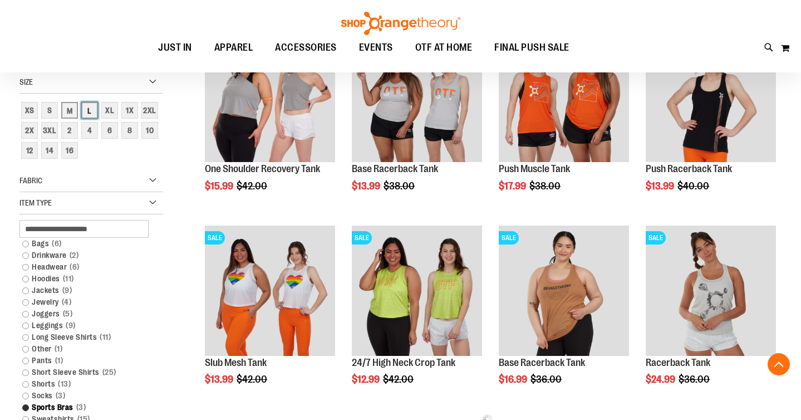
click at [87, 116] on div "L" at bounding box center [89, 110] width 17 height 17
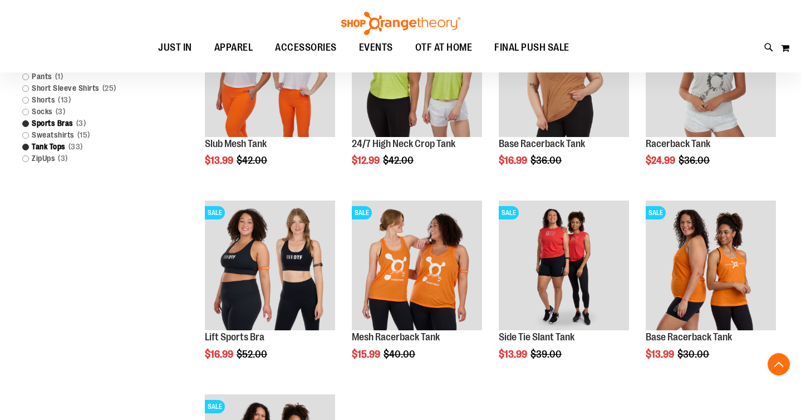
scroll to position [487, 0]
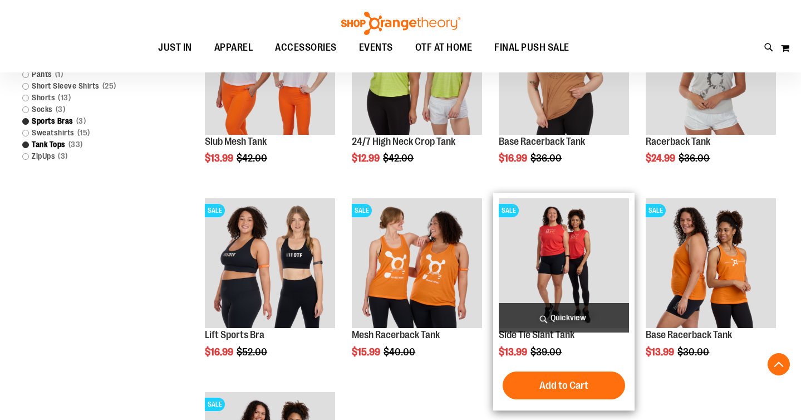
click at [556, 314] on span "Quickview" at bounding box center [564, 318] width 130 height 30
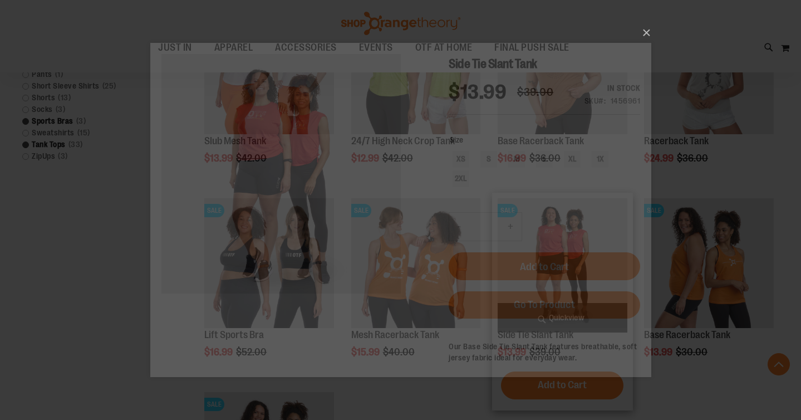
scroll to position [0, 0]
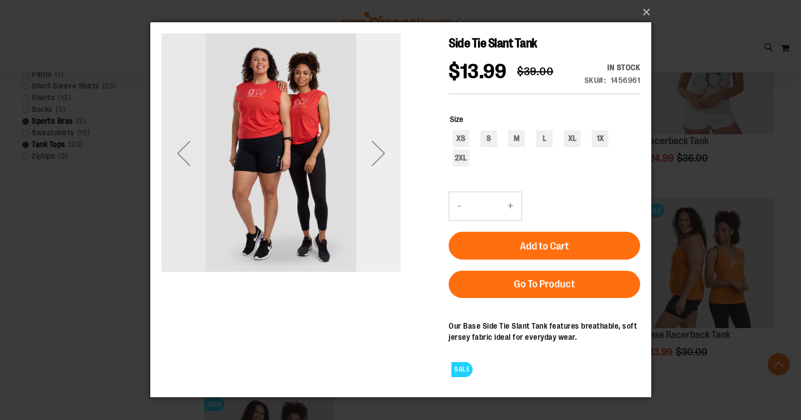
click at [376, 153] on div "Next" at bounding box center [378, 153] width 45 height 45
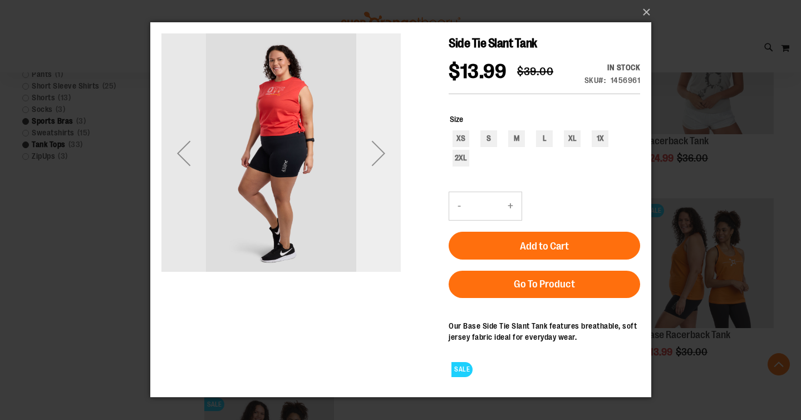
click at [376, 153] on div "Next" at bounding box center [378, 153] width 45 height 45
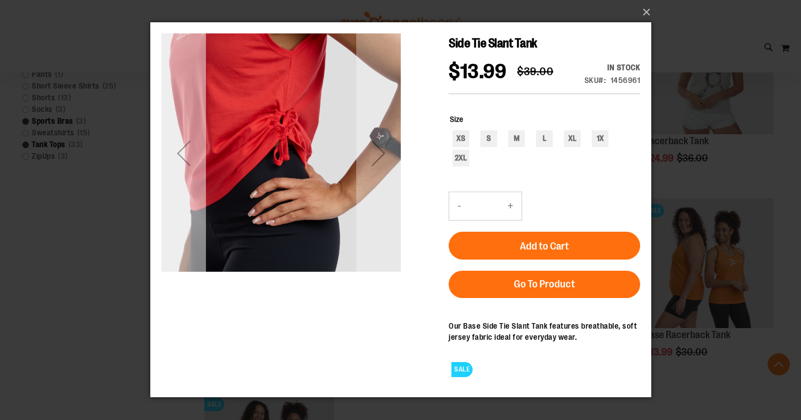
click at [188, 160] on div "Previous" at bounding box center [183, 153] width 45 height 45
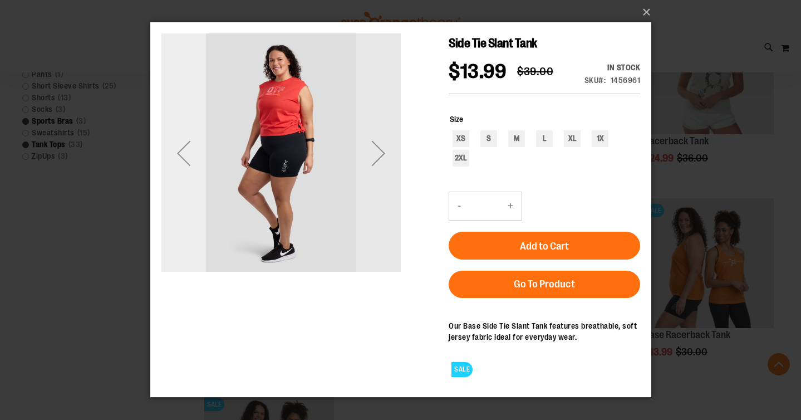
click at [188, 160] on div "Previous" at bounding box center [183, 153] width 45 height 45
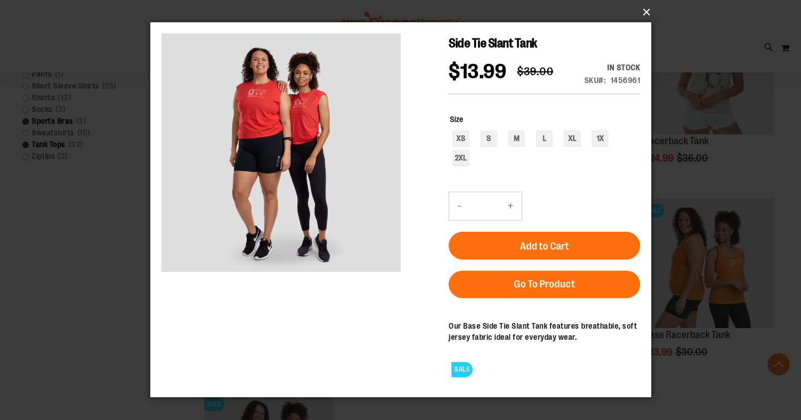
click at [647, 13] on button "×" at bounding box center [404, 12] width 501 height 24
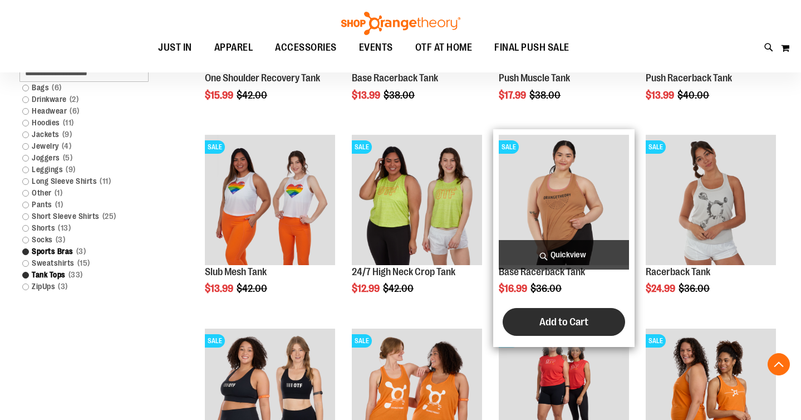
scroll to position [346, 0]
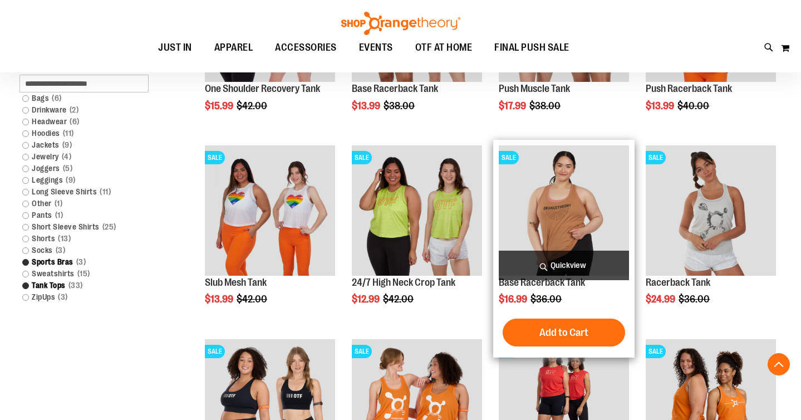
click at [561, 258] on span "Quickview" at bounding box center [564, 265] width 130 height 30
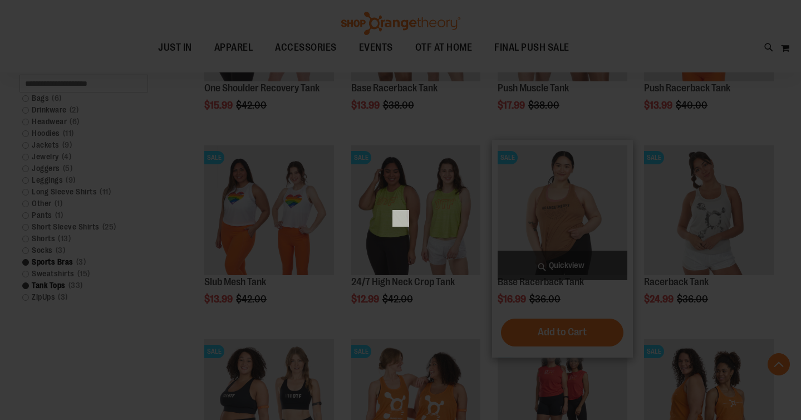
scroll to position [0, 0]
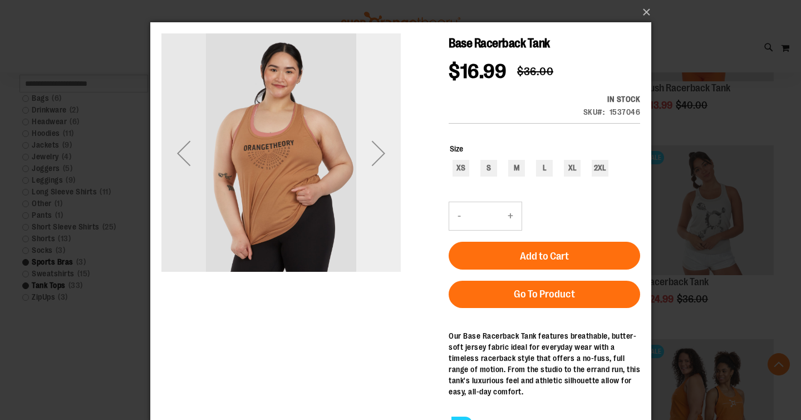
click at [385, 157] on div "Next" at bounding box center [378, 153] width 45 height 45
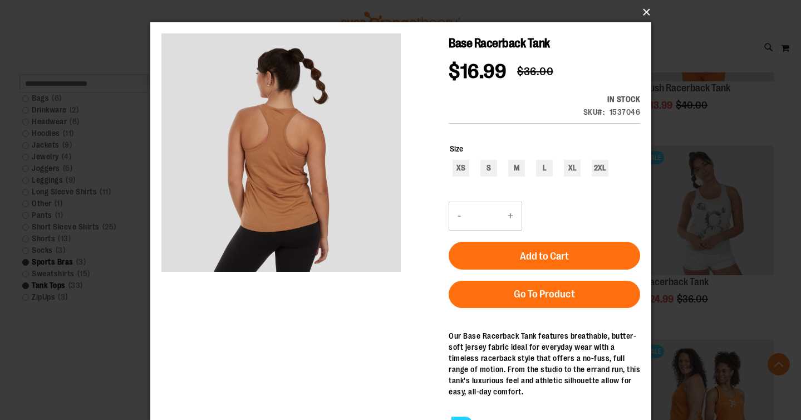
click at [644, 12] on button "×" at bounding box center [404, 12] width 501 height 24
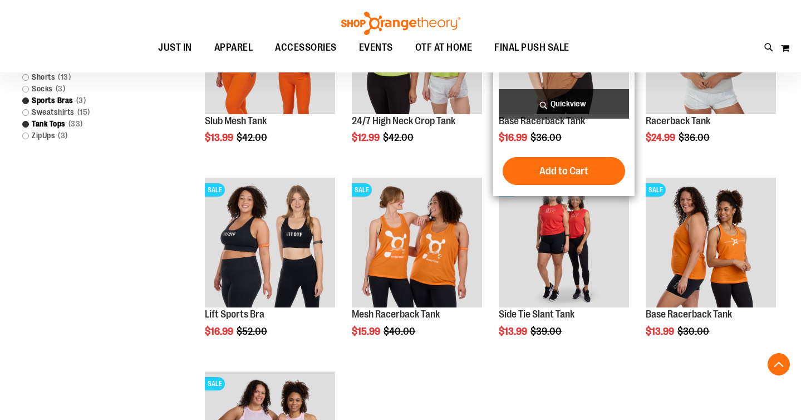
scroll to position [511, 0]
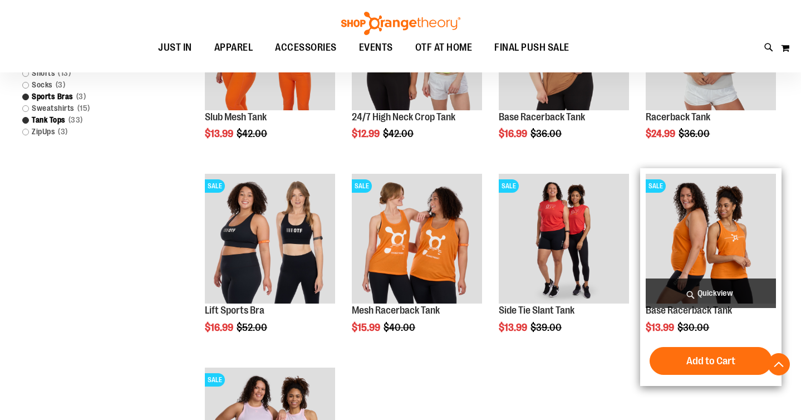
click at [704, 287] on span "Quickview" at bounding box center [711, 293] width 130 height 30
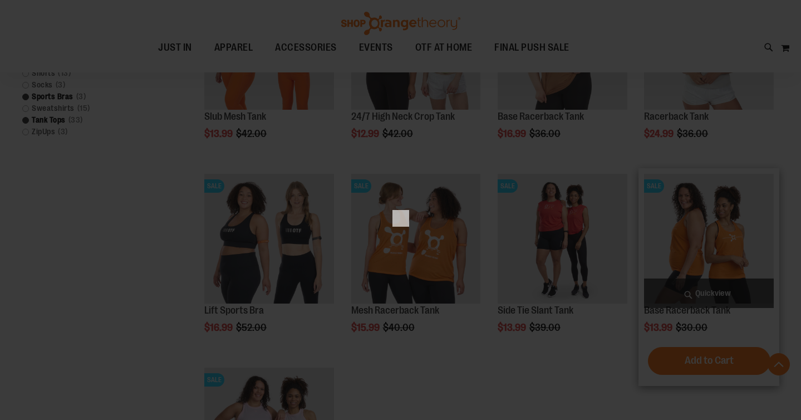
scroll to position [0, 0]
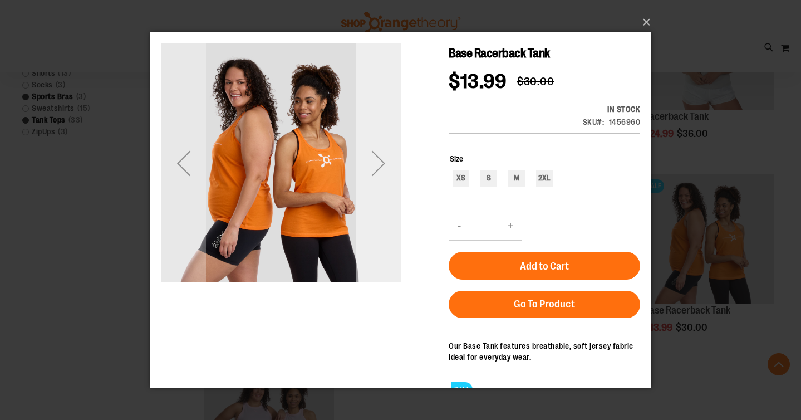
click at [379, 160] on div "Next" at bounding box center [378, 162] width 45 height 45
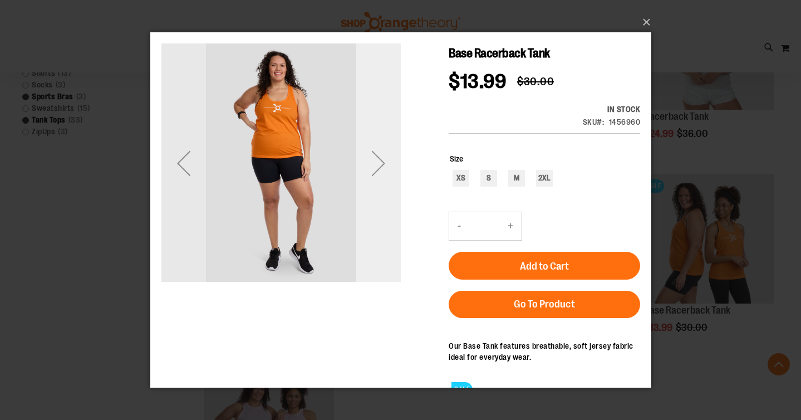
click at [379, 160] on div "Next" at bounding box center [378, 162] width 45 height 45
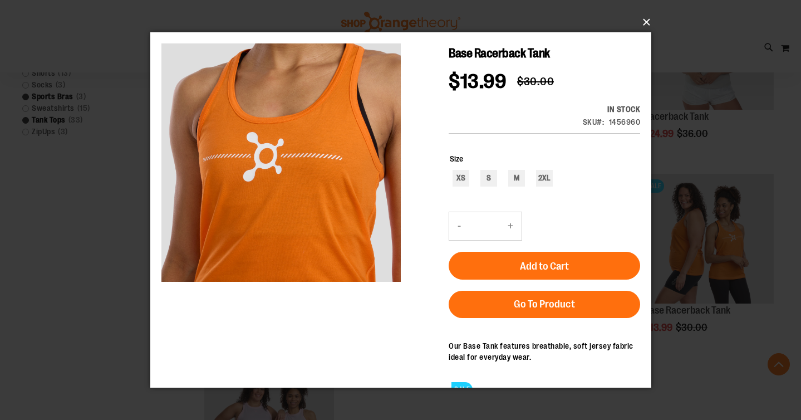
click at [644, 28] on button "×" at bounding box center [404, 22] width 501 height 24
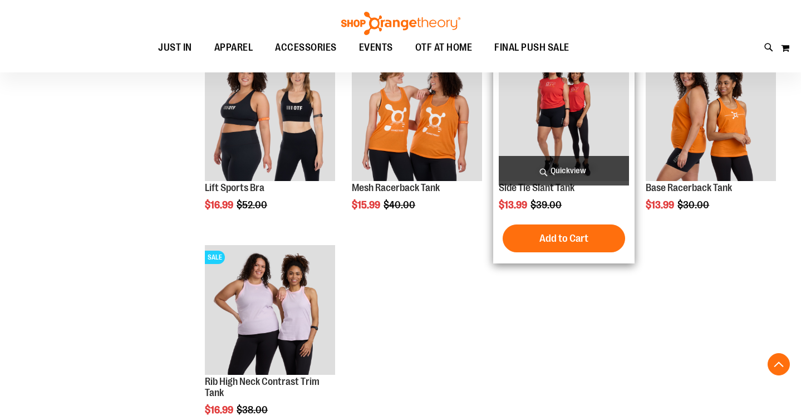
scroll to position [641, 0]
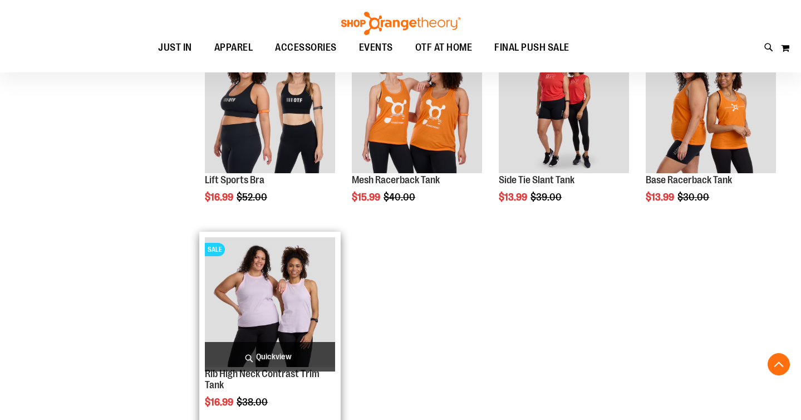
click at [271, 356] on span "Quickview" at bounding box center [270, 357] width 130 height 30
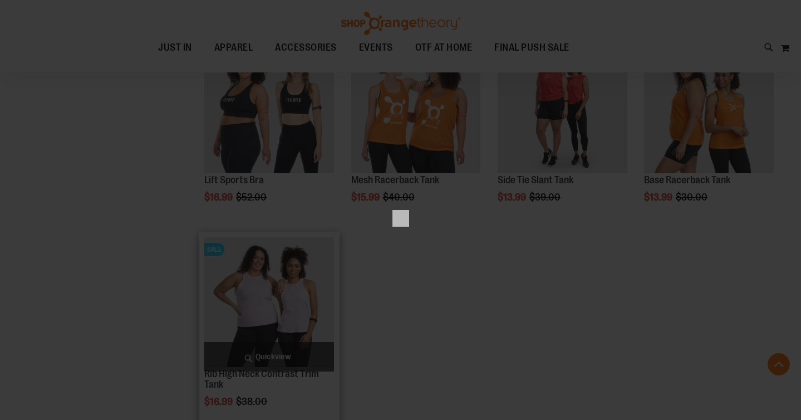
scroll to position [0, 0]
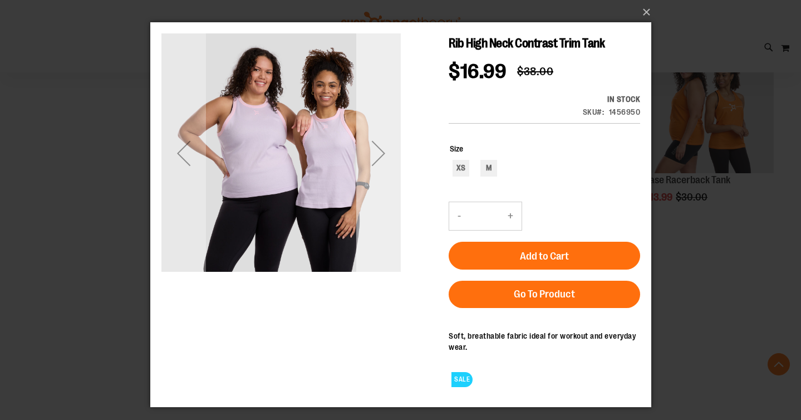
click at [384, 166] on div "Next" at bounding box center [378, 153] width 45 height 45
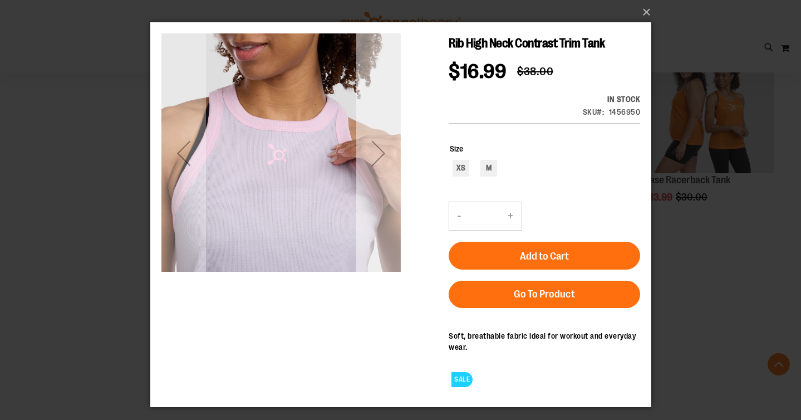
click at [384, 166] on div "Next" at bounding box center [378, 153] width 45 height 45
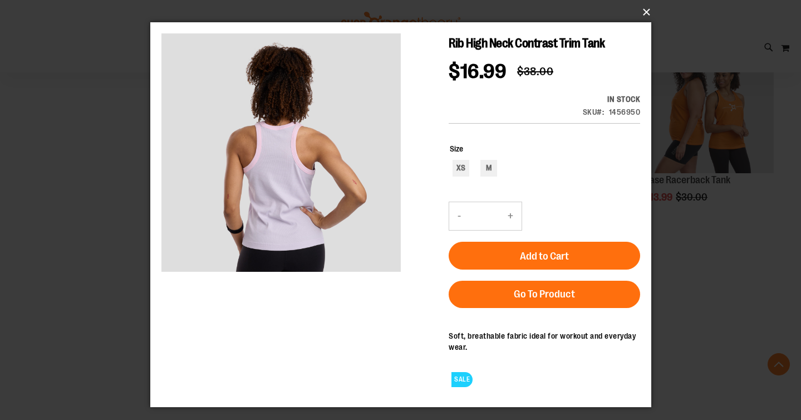
click at [646, 16] on button "×" at bounding box center [404, 12] width 501 height 24
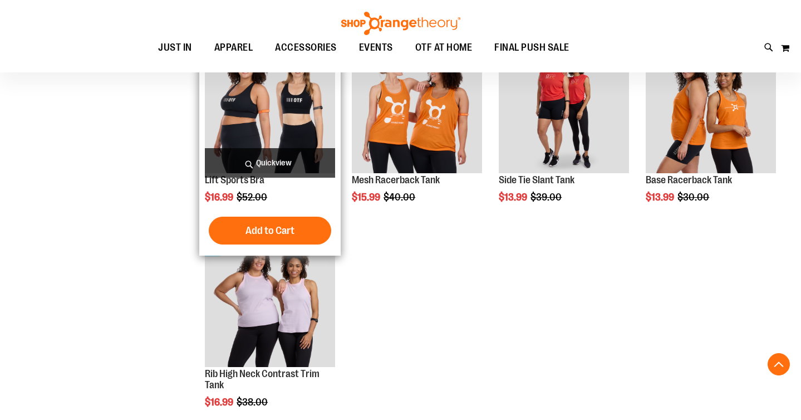
click at [287, 162] on span "Quickview" at bounding box center [270, 163] width 130 height 30
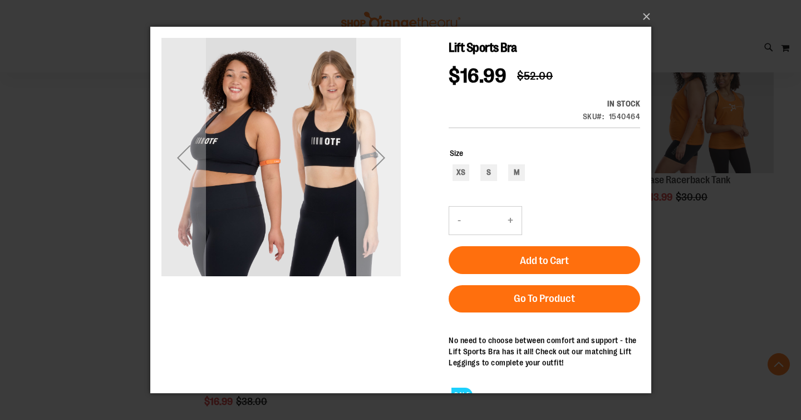
click at [388, 165] on div "Next" at bounding box center [378, 157] width 45 height 45
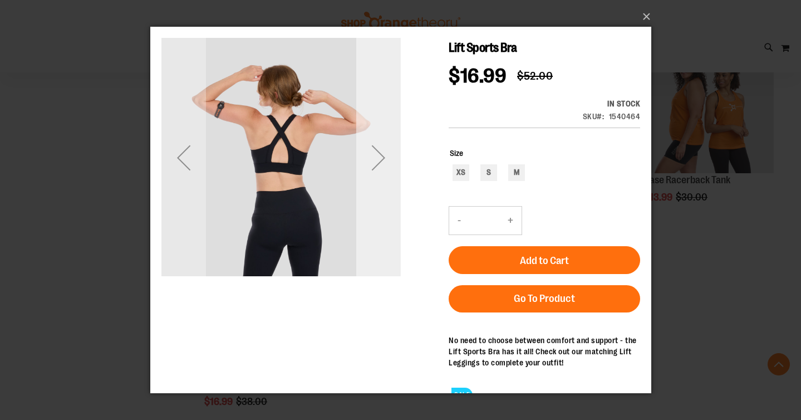
click at [380, 154] on div "Next" at bounding box center [378, 157] width 45 height 45
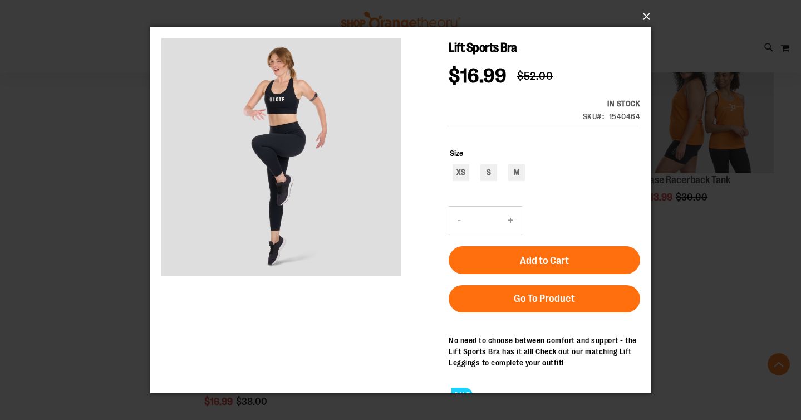
click at [642, 17] on button "×" at bounding box center [404, 16] width 501 height 24
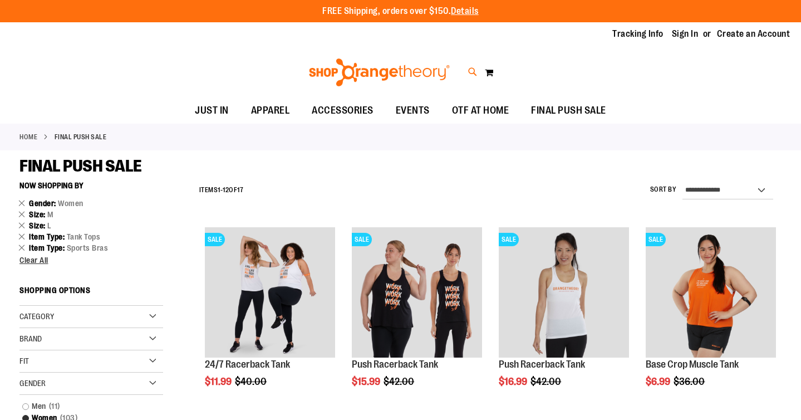
click at [473, 73] on icon at bounding box center [472, 72] width 9 height 13
click at [418, 63] on input "Search" at bounding box center [399, 63] width 633 height 37
type input "*"
type input "*****"
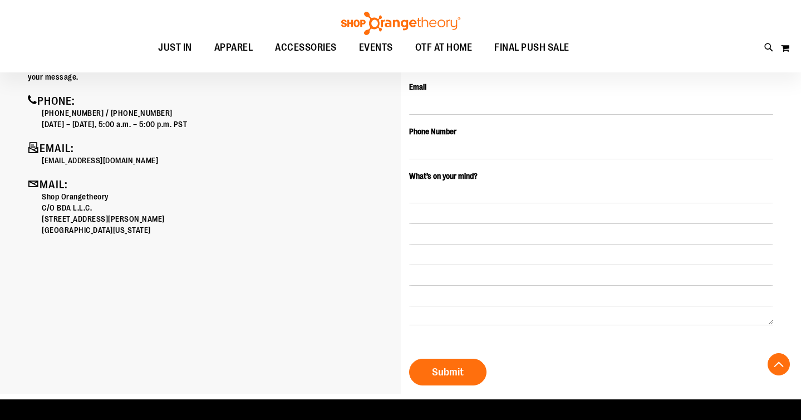
scroll to position [375, 0]
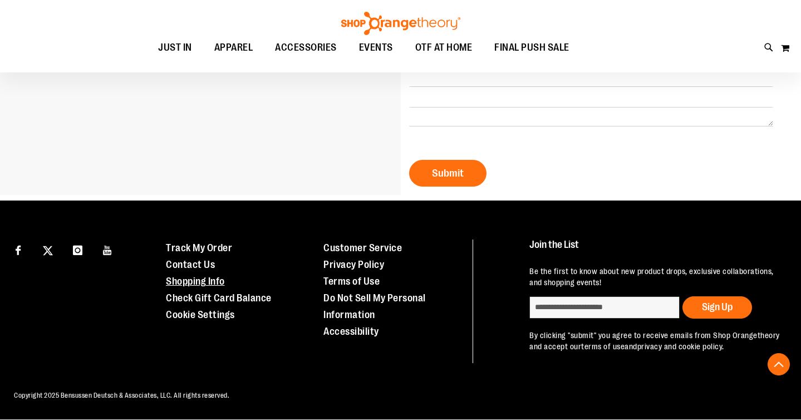
click at [191, 276] on link "Shopping Info" at bounding box center [195, 281] width 59 height 11
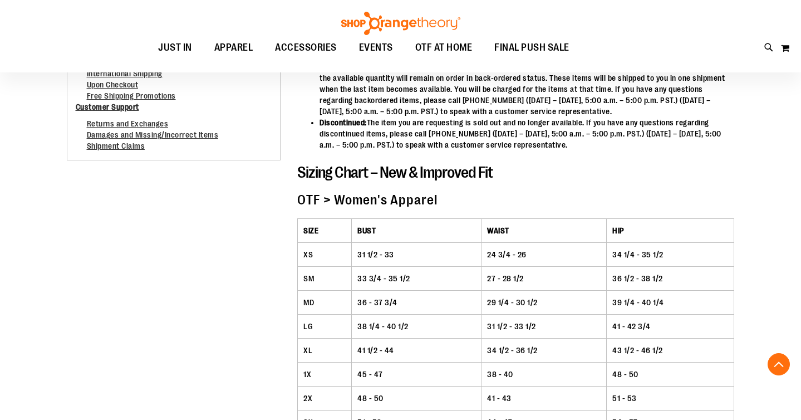
scroll to position [394, 0]
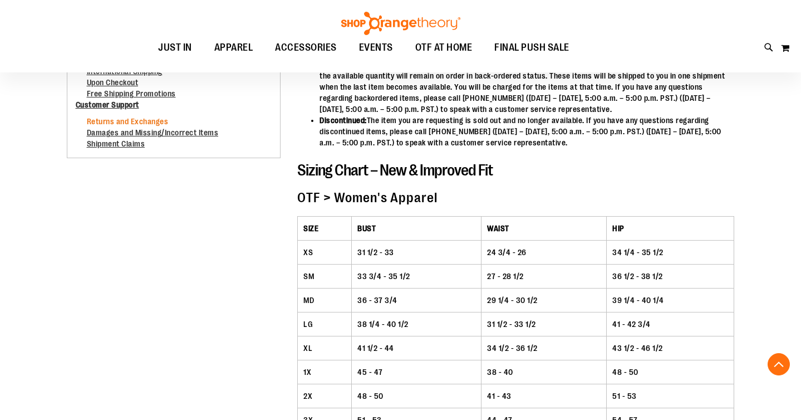
click at [155, 121] on link "Returns and Exchanges" at bounding box center [128, 124] width 82 height 14
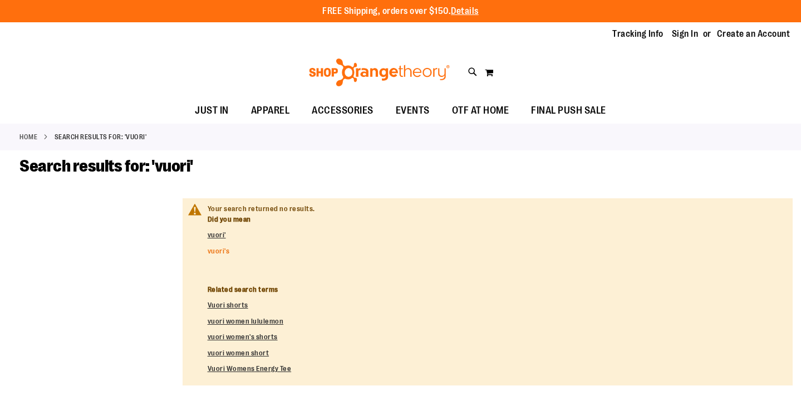
click at [217, 250] on link "vuori's" at bounding box center [219, 251] width 22 height 8
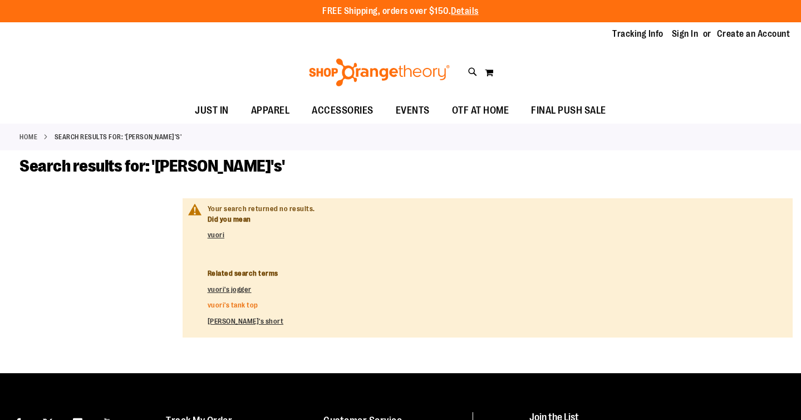
click at [224, 304] on link "vuori's tank top" at bounding box center [233, 305] width 51 height 8
click at [471, 72] on icon at bounding box center [472, 72] width 9 height 13
click at [435, 56] on input "*******" at bounding box center [399, 63] width 633 height 37
click at [110, 62] on div "********* Popular Suggestions Advanced Search" at bounding box center [399, 63] width 633 height 37
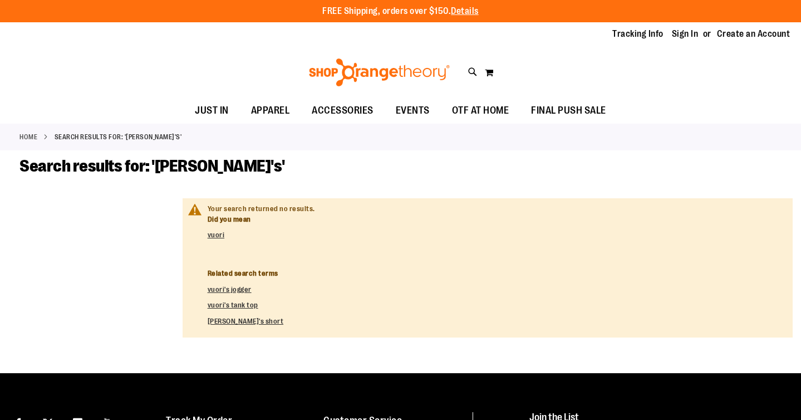
type input "*********"
